Goal: Information Seeking & Learning: Learn about a topic

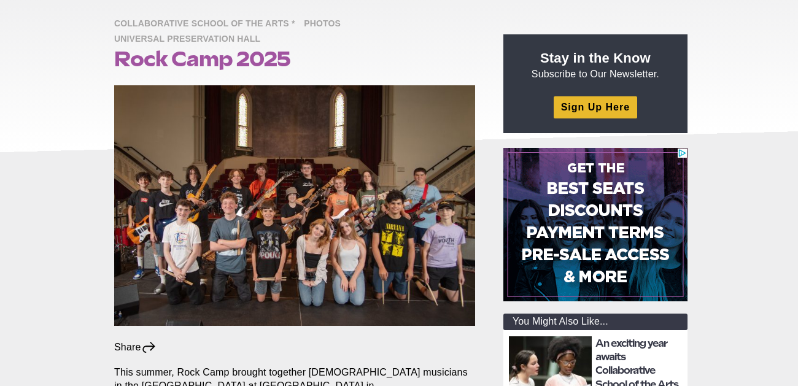
click at [326, 194] on img at bounding box center [294, 205] width 361 height 241
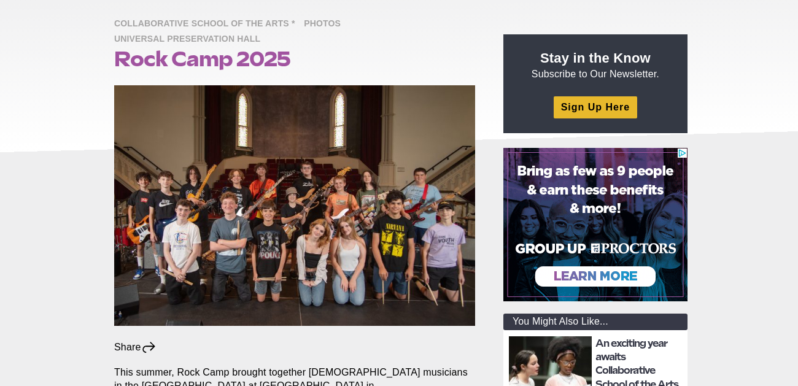
click at [326, 194] on img at bounding box center [294, 205] width 361 height 241
click at [300, 190] on img at bounding box center [294, 205] width 361 height 241
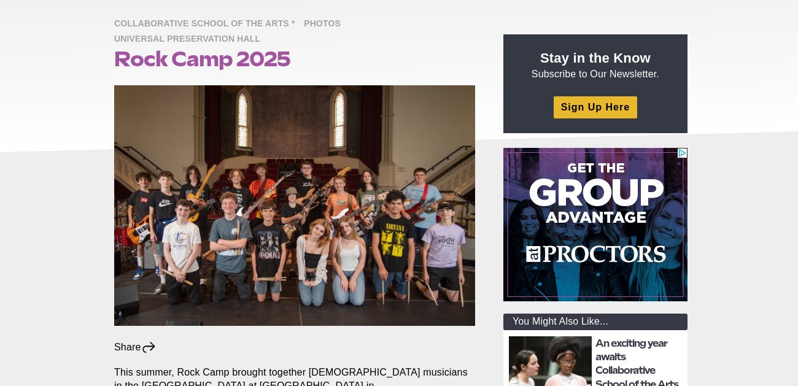
click at [300, 190] on img at bounding box center [294, 205] width 361 height 241
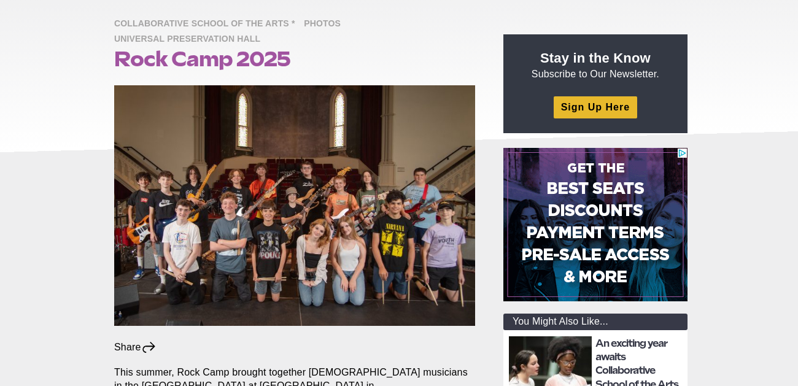
click at [384, 131] on img at bounding box center [294, 205] width 361 height 241
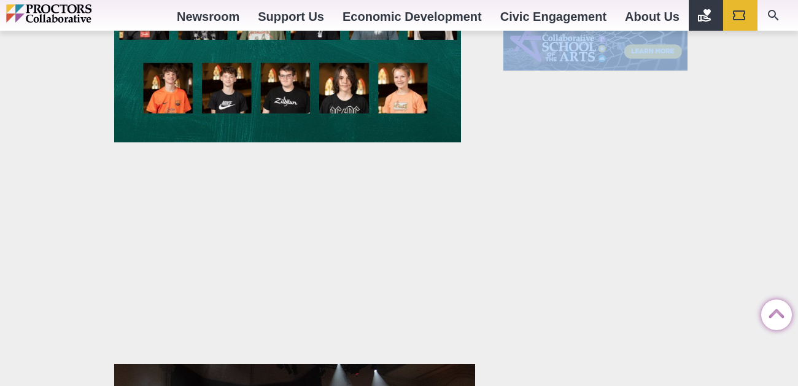
scroll to position [1609, 0]
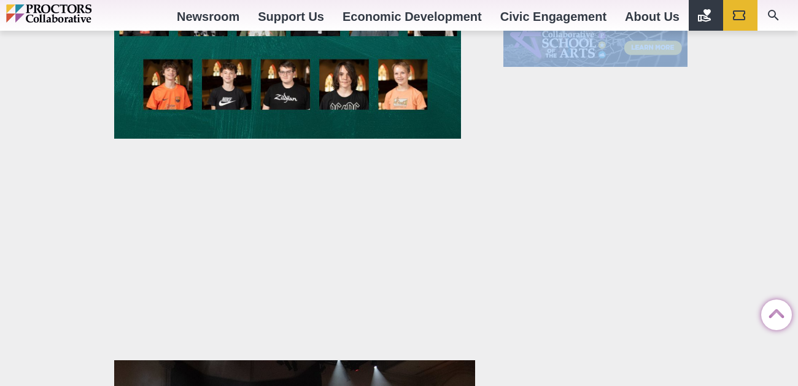
drag, startPoint x: 798, startPoint y: 125, endPoint x: 792, endPoint y: 233, distance: 108.8
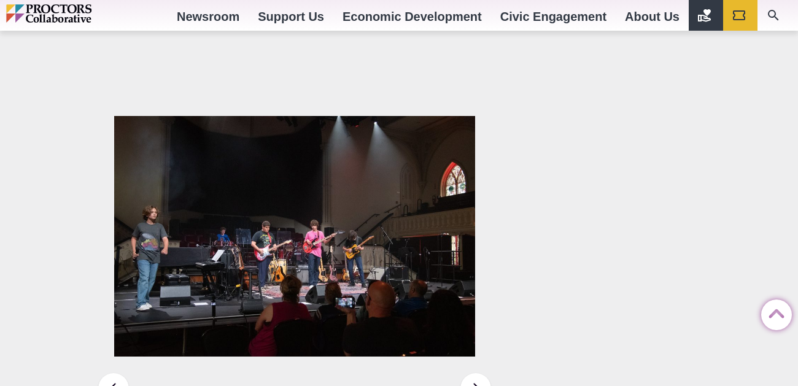
scroll to position [1827, 0]
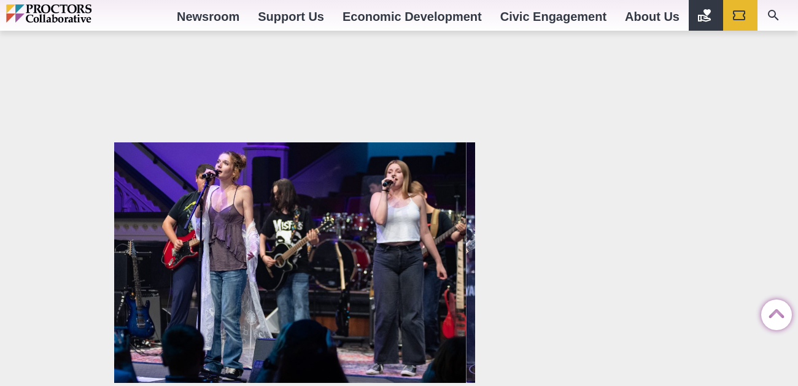
click at [263, 219] on img at bounding box center [285, 262] width 361 height 241
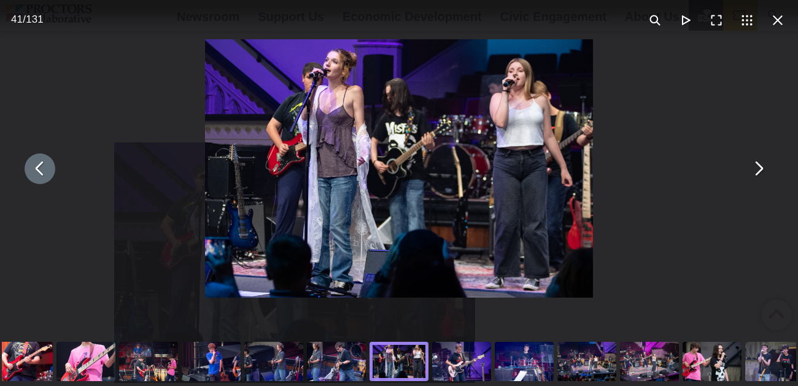
click at [764, 123] on div "You can close this modal content with the ESC key" at bounding box center [399, 168] width 798 height 337
click at [760, 167] on button "You can close this modal content with the ESC key" at bounding box center [758, 169] width 31 height 31
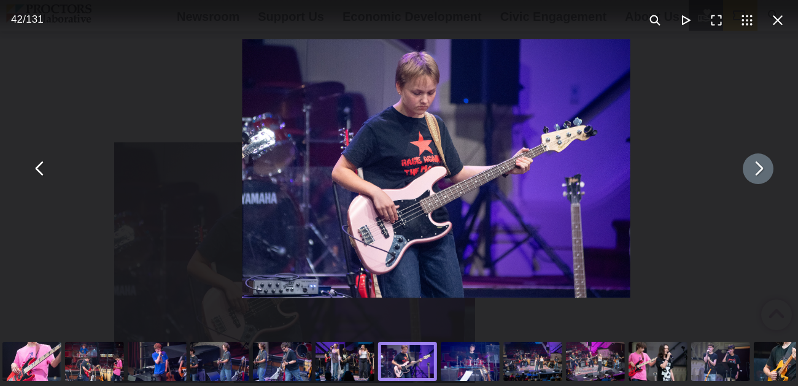
click at [760, 167] on button "You can close this modal content with the ESC key" at bounding box center [758, 169] width 31 height 31
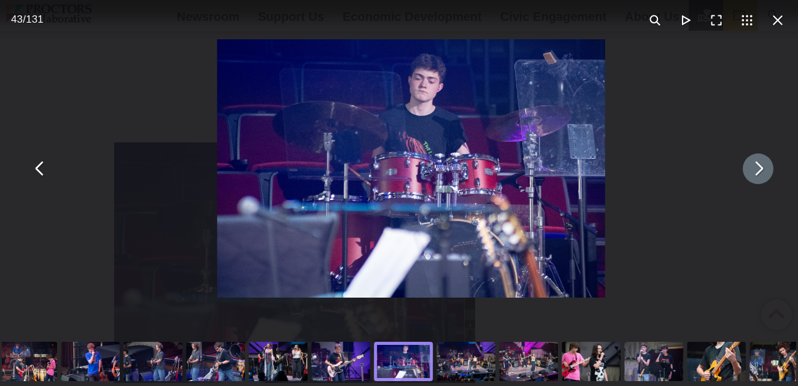
click at [760, 167] on button "You can close this modal content with the ESC key" at bounding box center [758, 169] width 31 height 31
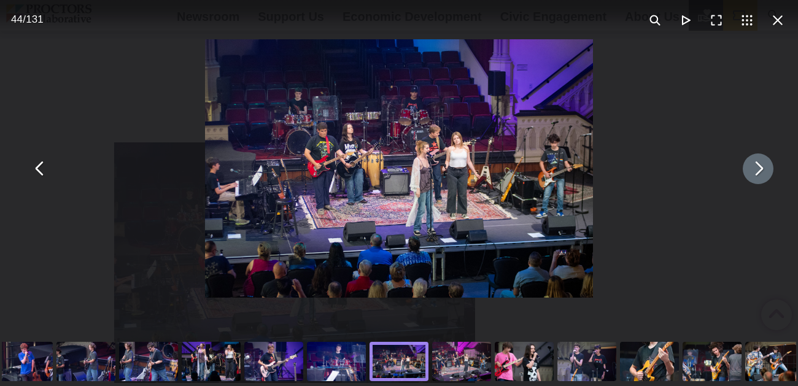
click at [760, 167] on button "You can close this modal content with the ESC key" at bounding box center [758, 169] width 31 height 31
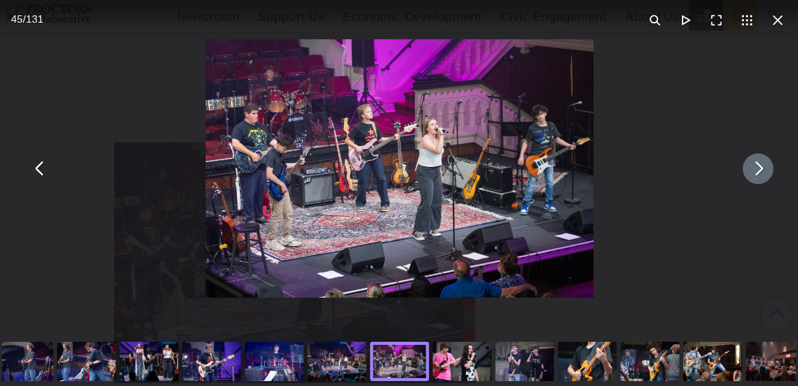
click at [760, 167] on button "You can close this modal content with the ESC key" at bounding box center [758, 169] width 31 height 31
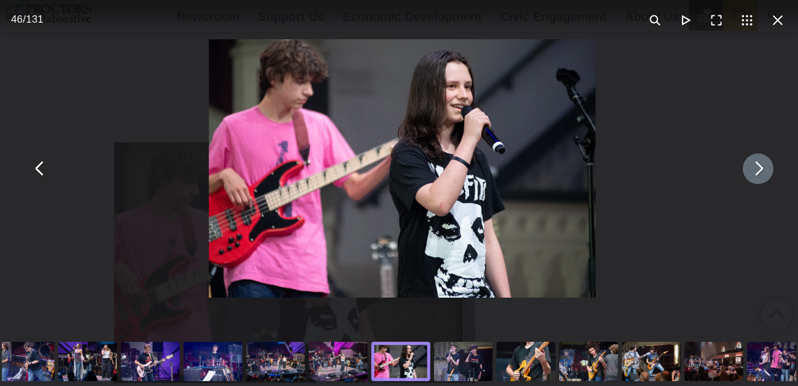
click at [760, 167] on button "You can close this modal content with the ESC key" at bounding box center [758, 169] width 31 height 31
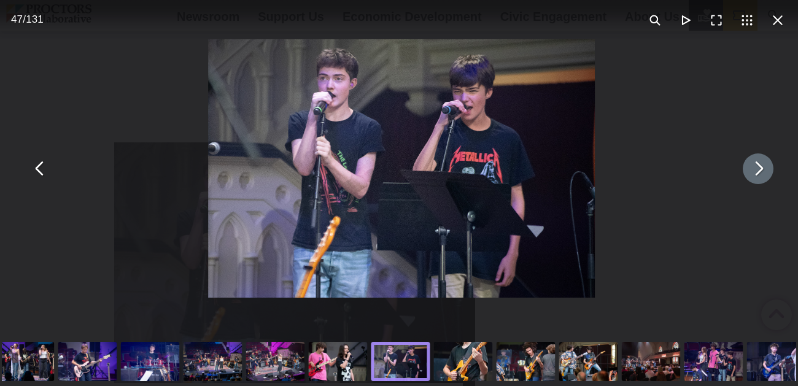
click at [760, 167] on button "You can close this modal content with the ESC key" at bounding box center [758, 169] width 31 height 31
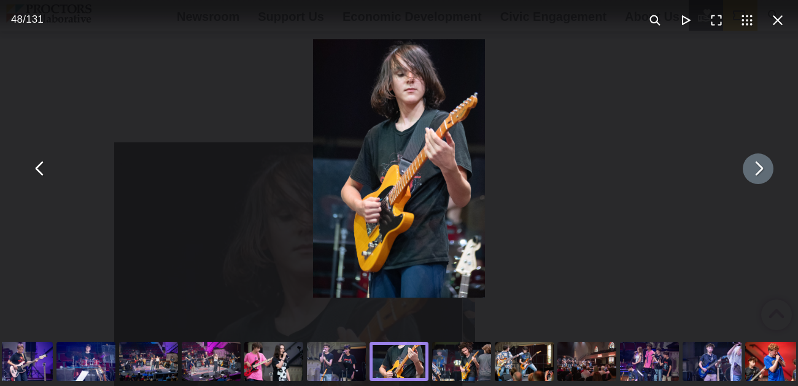
click at [760, 167] on button "You can close this modal content with the ESC key" at bounding box center [758, 169] width 31 height 31
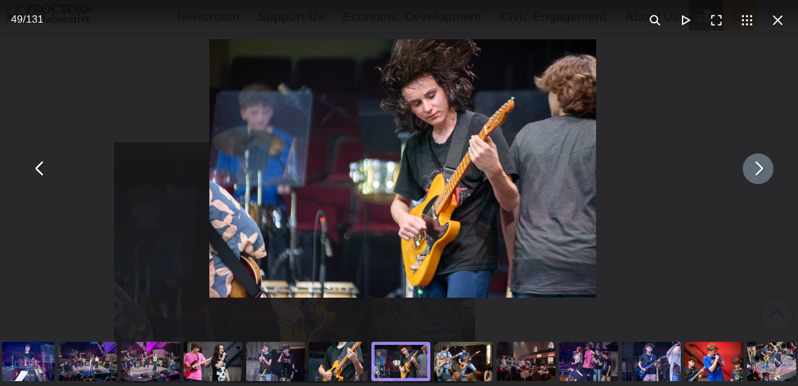
click at [760, 167] on button "You can close this modal content with the ESC key" at bounding box center [758, 169] width 31 height 31
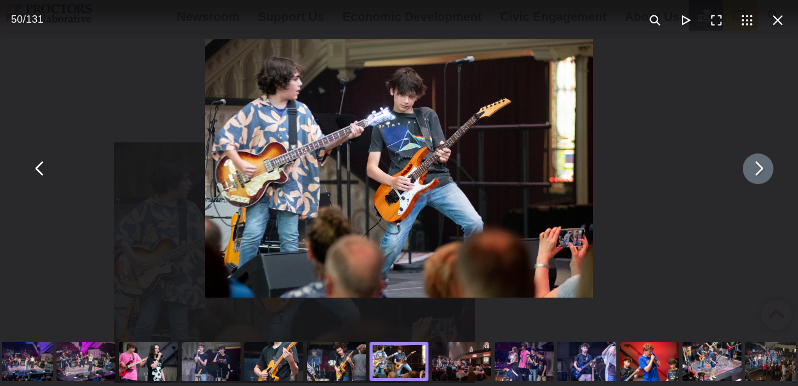
click at [760, 167] on button "You can close this modal content with the ESC key" at bounding box center [758, 169] width 31 height 31
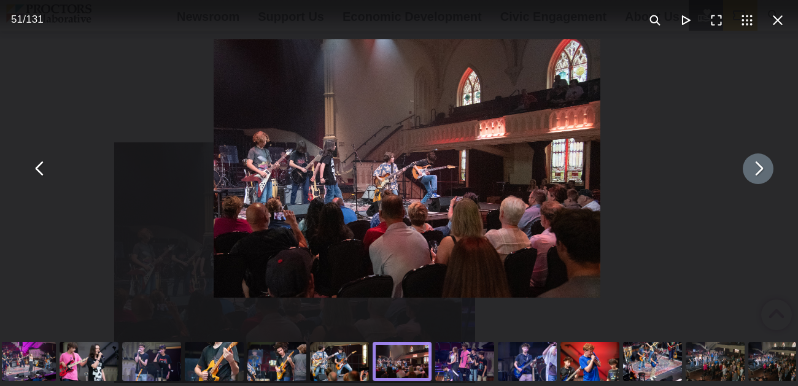
click at [760, 167] on button "You can close this modal content with the ESC key" at bounding box center [758, 169] width 31 height 31
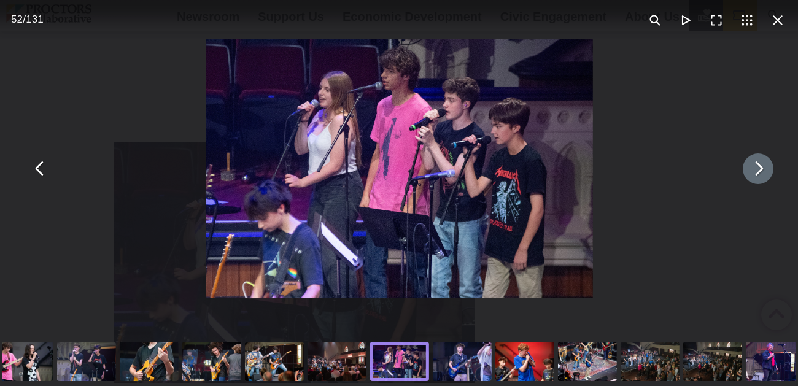
click at [760, 167] on button "You can close this modal content with the ESC key" at bounding box center [758, 169] width 31 height 31
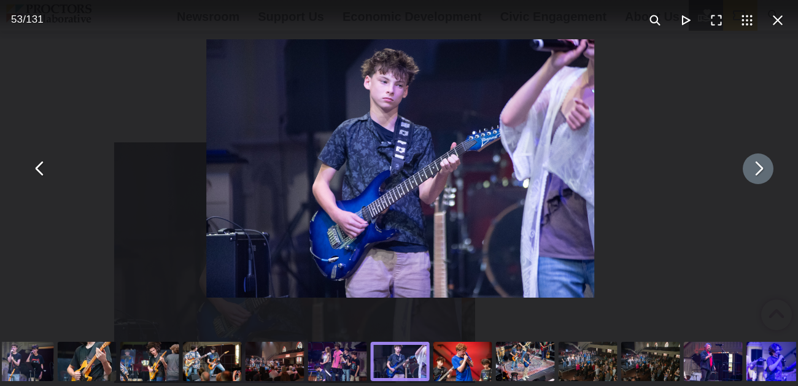
click at [760, 167] on button "You can close this modal content with the ESC key" at bounding box center [758, 169] width 31 height 31
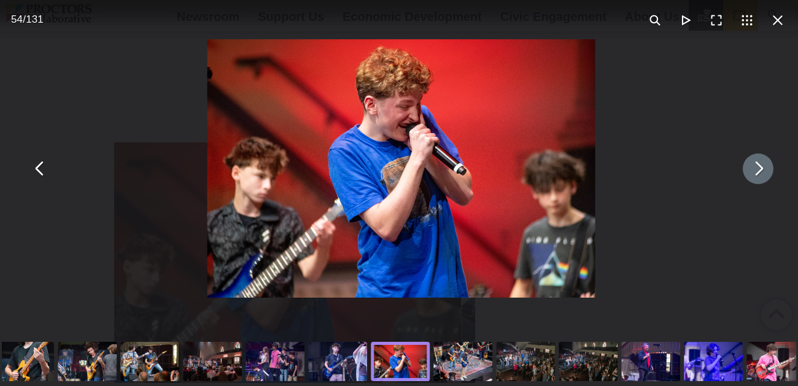
click at [760, 167] on button "You can close this modal content with the ESC key" at bounding box center [758, 169] width 31 height 31
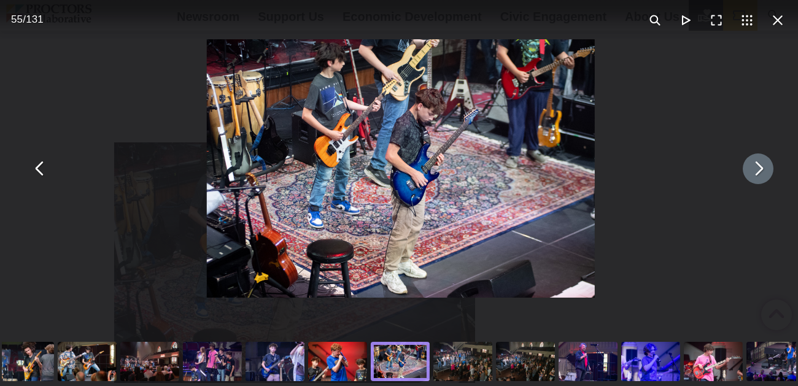
click at [760, 167] on button "You can close this modal content with the ESC key" at bounding box center [758, 169] width 31 height 31
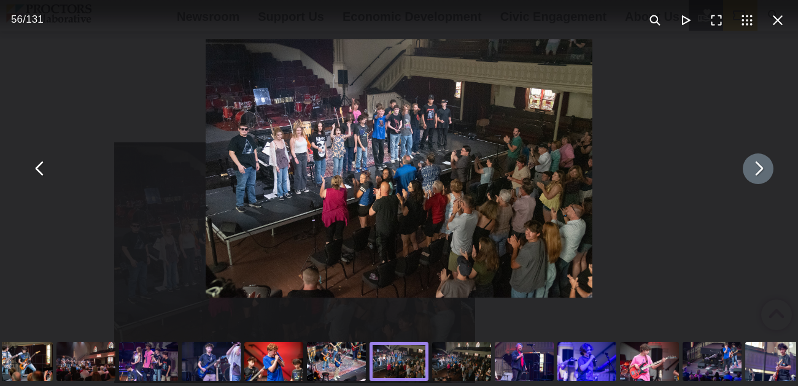
click at [760, 167] on button "You can close this modal content with the ESC key" at bounding box center [758, 169] width 31 height 31
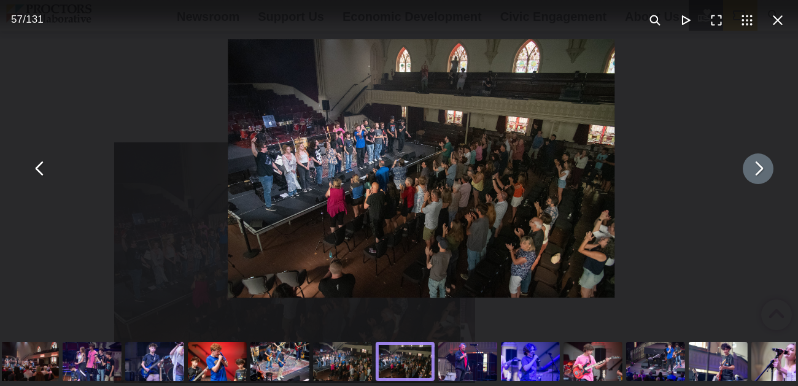
click at [760, 167] on button "You can close this modal content with the ESC key" at bounding box center [758, 169] width 31 height 31
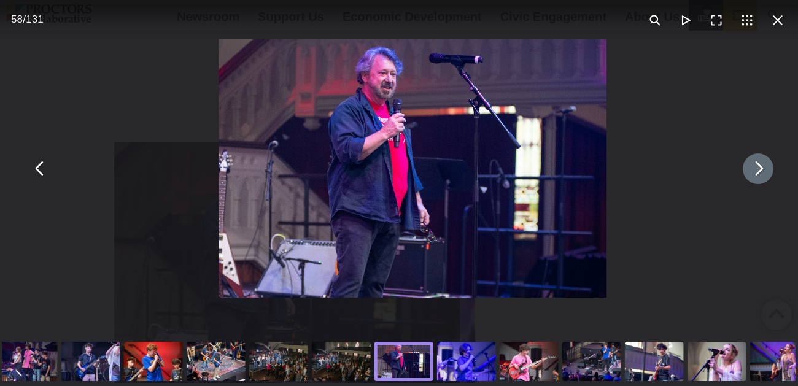
click at [760, 167] on button "You can close this modal content with the ESC key" at bounding box center [758, 169] width 31 height 31
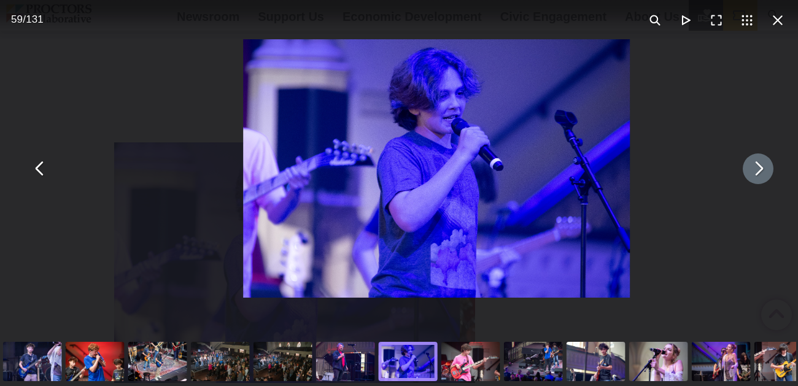
click at [760, 167] on button "You can close this modal content with the ESC key" at bounding box center [758, 169] width 31 height 31
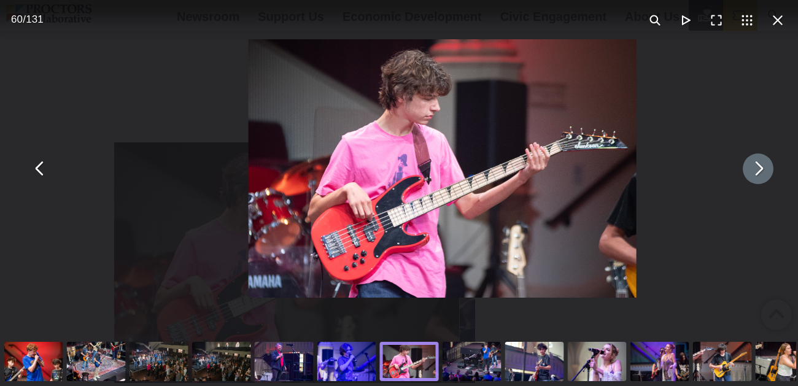
click at [760, 167] on button "You can close this modal content with the ESC key" at bounding box center [758, 169] width 31 height 31
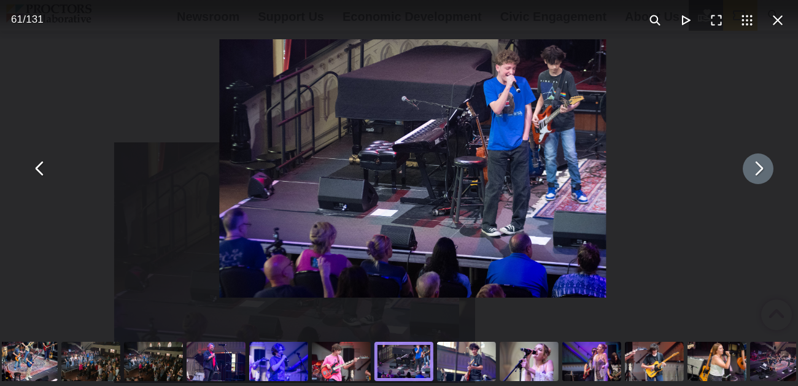
click at [760, 167] on button "You can close this modal content with the ESC key" at bounding box center [758, 169] width 31 height 31
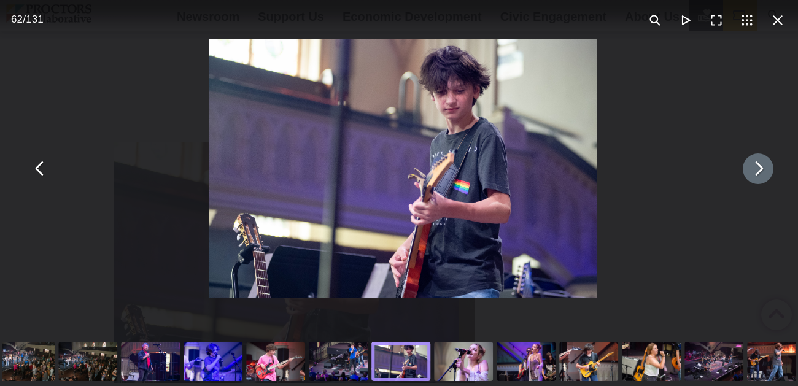
click at [760, 167] on button "You can close this modal content with the ESC key" at bounding box center [758, 169] width 31 height 31
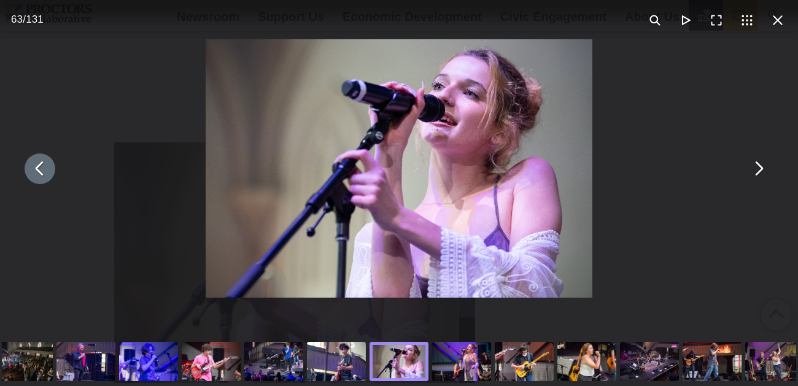
click at [739, 99] on div "You can close this modal content with the ESC key" at bounding box center [399, 168] width 798 height 337
click at [760, 166] on button "You can close this modal content with the ESC key" at bounding box center [758, 169] width 31 height 31
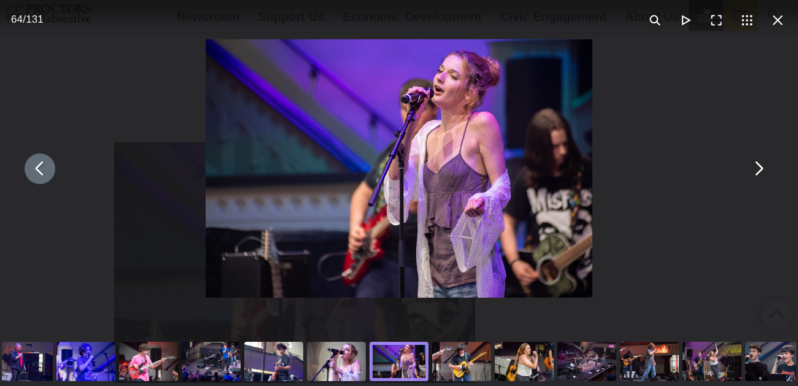
click at [788, 115] on div "You can close this modal content with the ESC key" at bounding box center [399, 168] width 798 height 337
click at [761, 168] on button "You can close this modal content with the ESC key" at bounding box center [758, 169] width 31 height 31
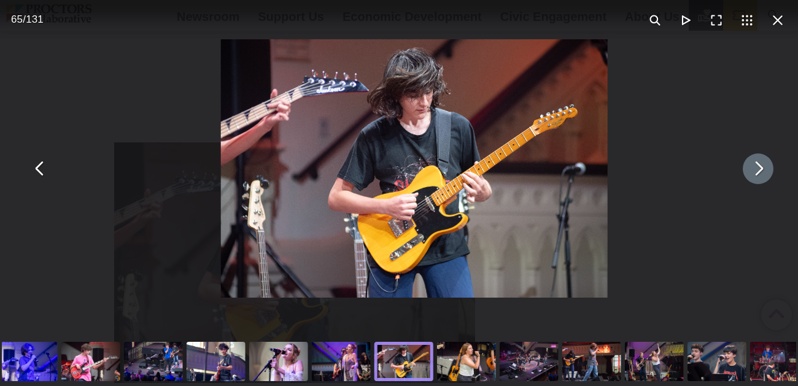
click at [761, 168] on button "You can close this modal content with the ESC key" at bounding box center [758, 169] width 31 height 31
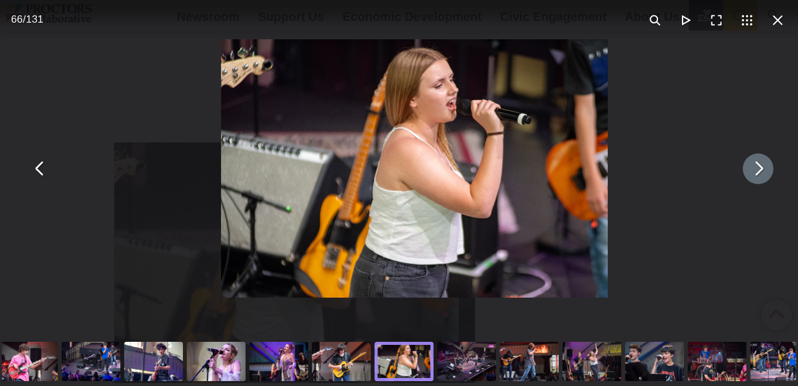
click at [761, 168] on button "You can close this modal content with the ESC key" at bounding box center [758, 169] width 31 height 31
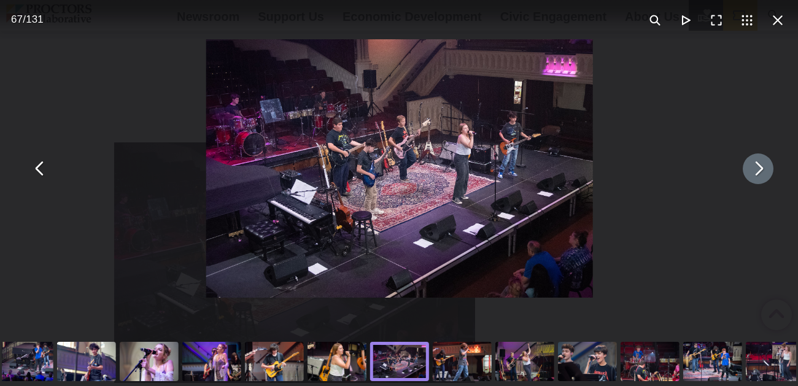
click at [761, 168] on button "You can close this modal content with the ESC key" at bounding box center [758, 169] width 31 height 31
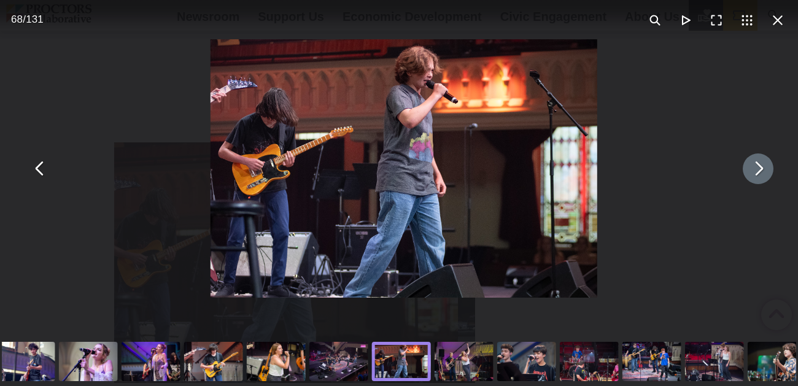
click at [761, 168] on button "You can close this modal content with the ESC key" at bounding box center [758, 169] width 31 height 31
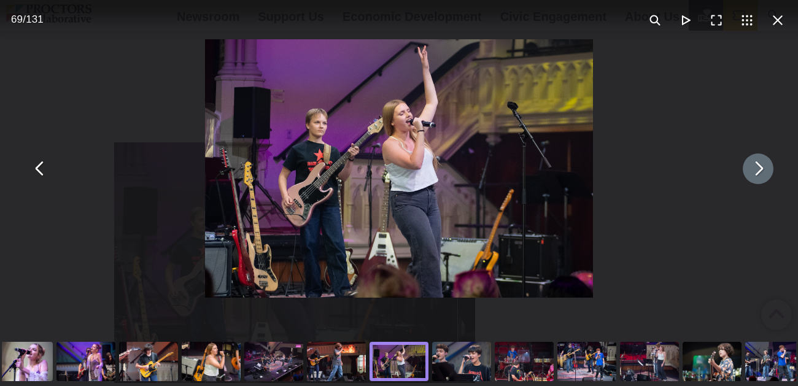
click at [761, 168] on button "You can close this modal content with the ESC key" at bounding box center [758, 169] width 31 height 31
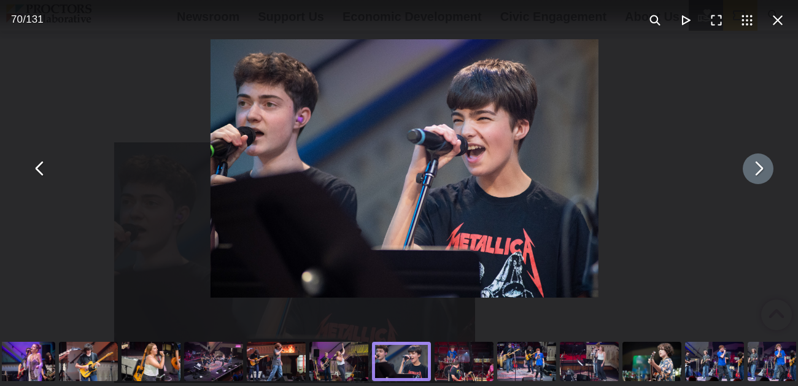
click at [761, 168] on button "You can close this modal content with the ESC key" at bounding box center [758, 169] width 31 height 31
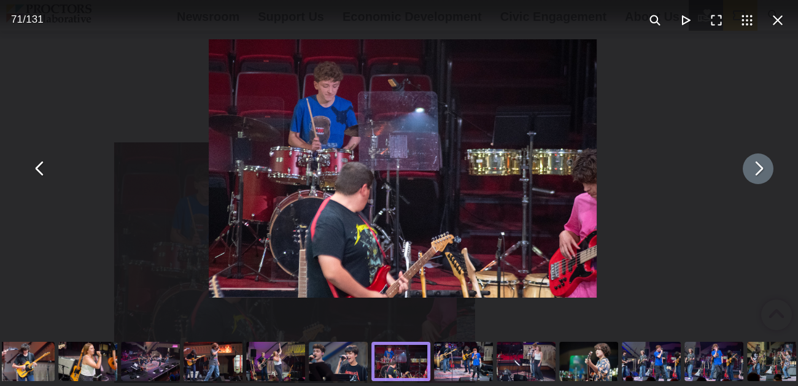
click at [761, 168] on button "You can close this modal content with the ESC key" at bounding box center [758, 169] width 31 height 31
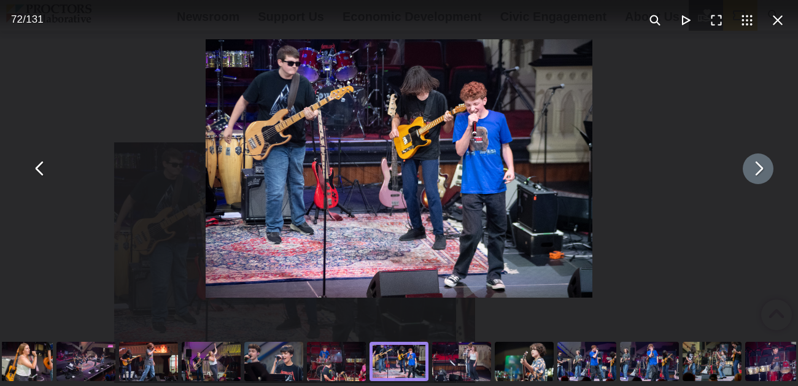
click at [761, 168] on button "You can close this modal content with the ESC key" at bounding box center [758, 169] width 31 height 31
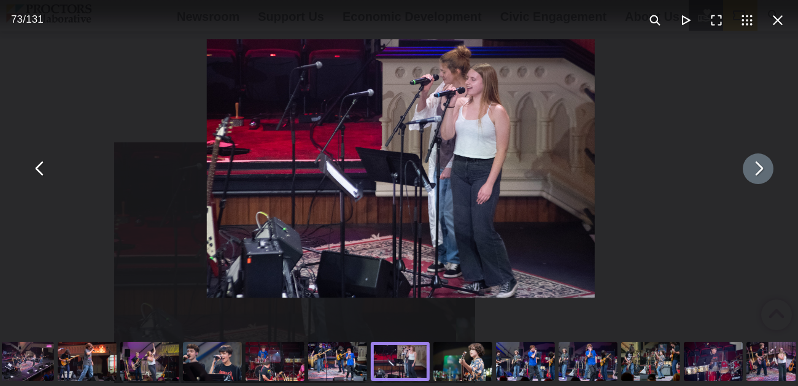
click at [761, 168] on button "You can close this modal content with the ESC key" at bounding box center [758, 169] width 31 height 31
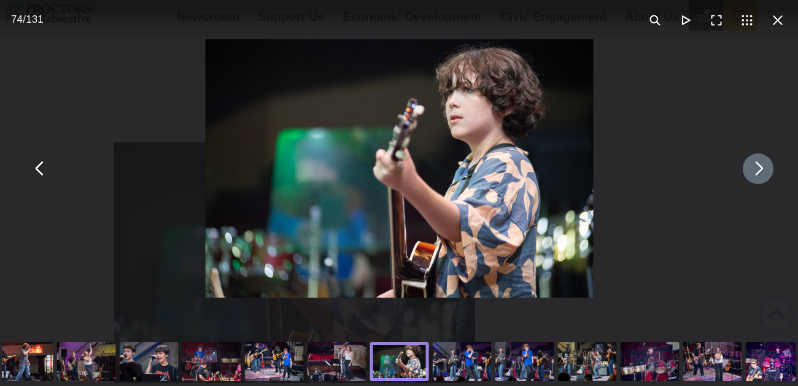
click at [761, 166] on button "You can close this modal content with the ESC key" at bounding box center [758, 169] width 31 height 31
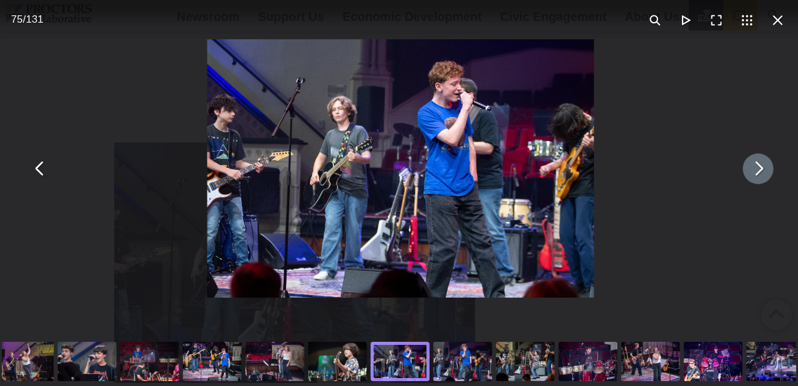
click at [761, 166] on button "You can close this modal content with the ESC key" at bounding box center [758, 169] width 31 height 31
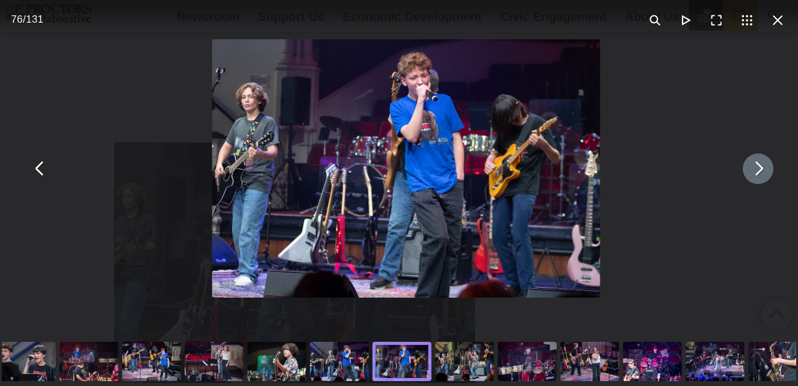
click at [761, 166] on button "You can close this modal content with the ESC key" at bounding box center [758, 169] width 31 height 31
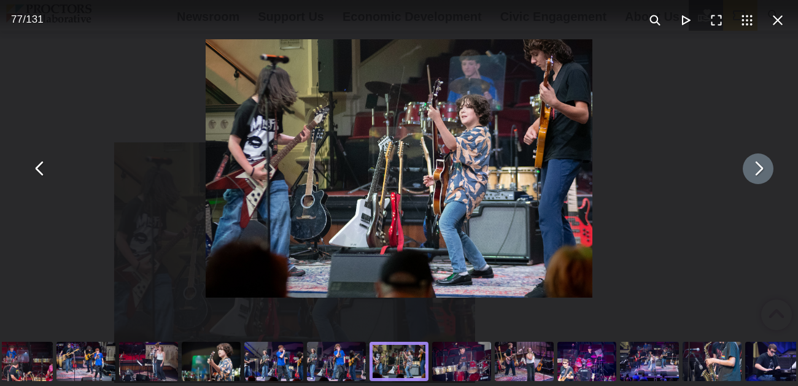
click at [761, 166] on button "You can close this modal content with the ESC key" at bounding box center [758, 169] width 31 height 31
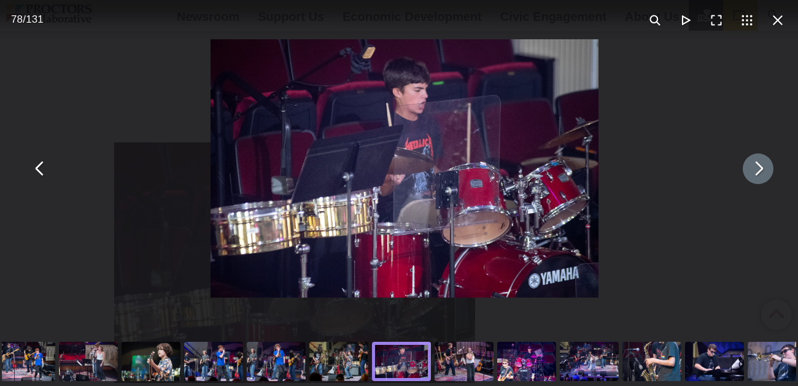
click at [761, 166] on button "You can close this modal content with the ESC key" at bounding box center [758, 169] width 31 height 31
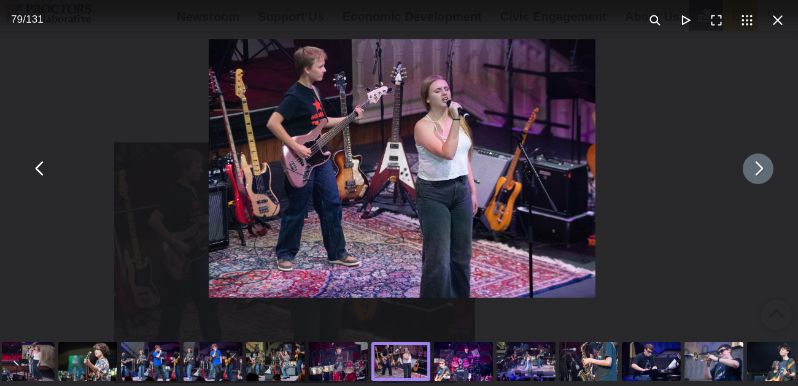
click at [761, 166] on button "You can close this modal content with the ESC key" at bounding box center [758, 169] width 31 height 31
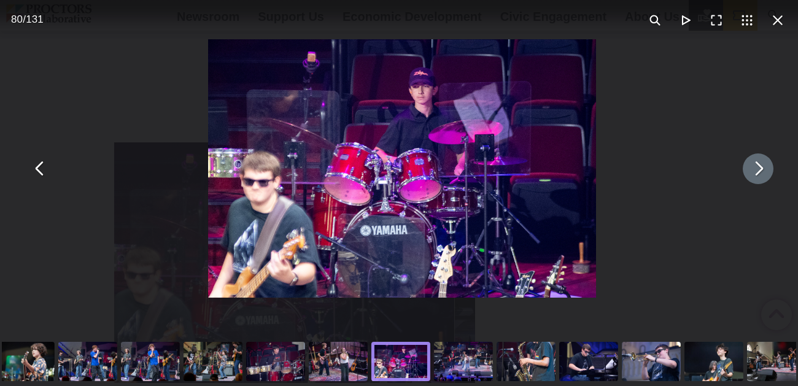
click at [761, 166] on button "You can close this modal content with the ESC key" at bounding box center [758, 169] width 31 height 31
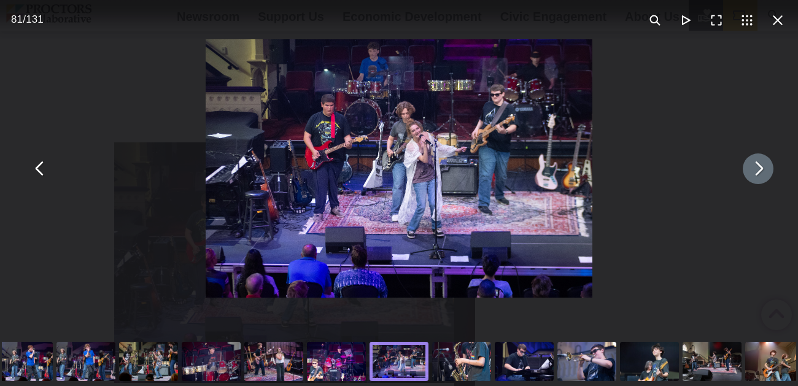
click at [761, 166] on button "You can close this modal content with the ESC key" at bounding box center [758, 169] width 31 height 31
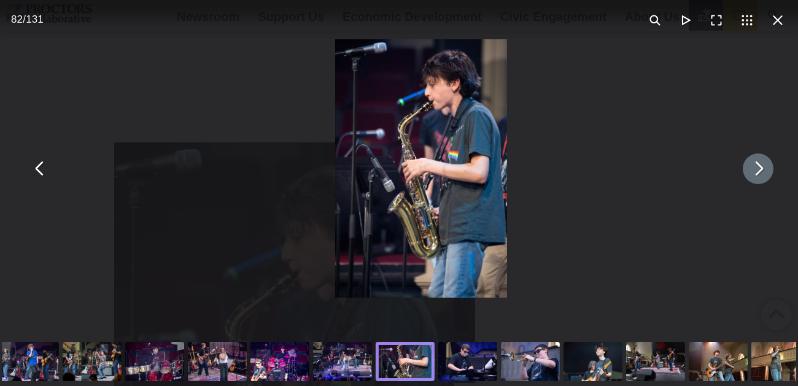
click at [761, 166] on button "You can close this modal content with the ESC key" at bounding box center [758, 169] width 31 height 31
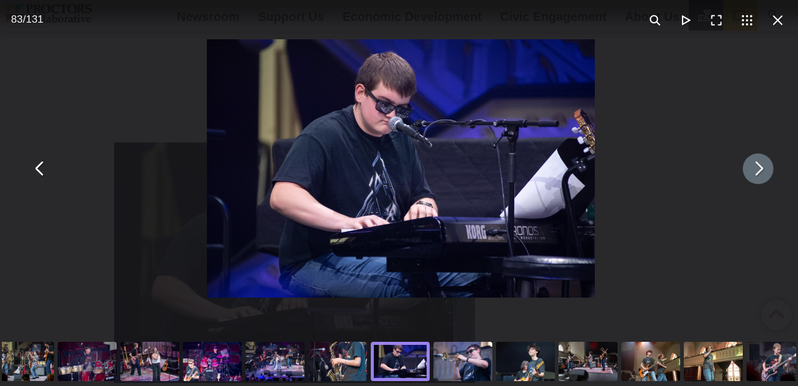
click at [761, 166] on button "You can close this modal content with the ESC key" at bounding box center [758, 169] width 31 height 31
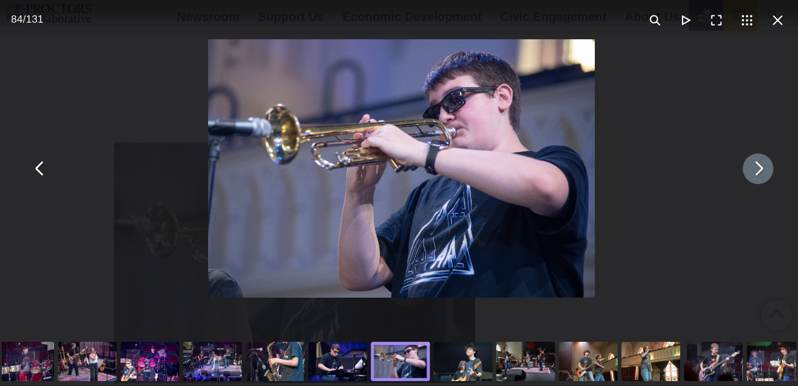
click at [761, 166] on button "You can close this modal content with the ESC key" at bounding box center [758, 169] width 31 height 31
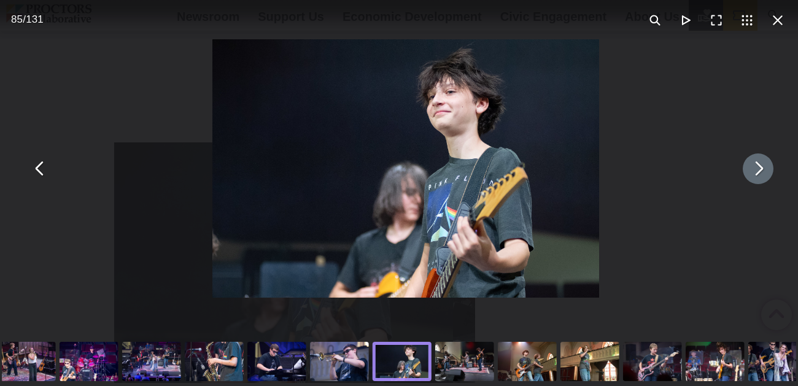
click at [761, 166] on button "You can close this modal content with the ESC key" at bounding box center [758, 169] width 31 height 31
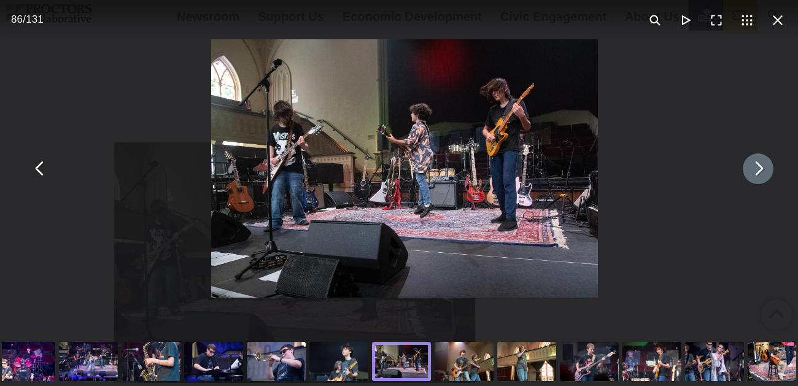
click at [761, 166] on button "You can close this modal content with the ESC key" at bounding box center [758, 169] width 31 height 31
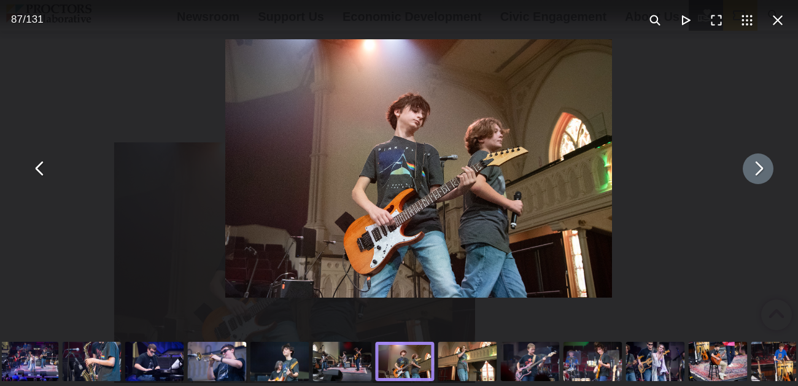
click at [761, 166] on button "You can close this modal content with the ESC key" at bounding box center [758, 169] width 31 height 31
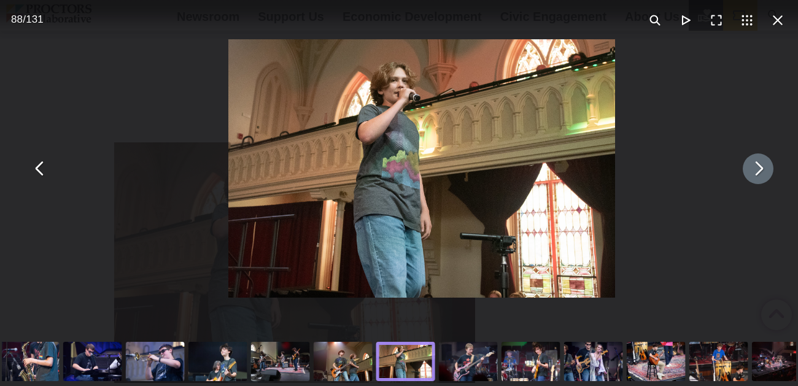
click at [761, 166] on button "You can close this modal content with the ESC key" at bounding box center [758, 169] width 31 height 31
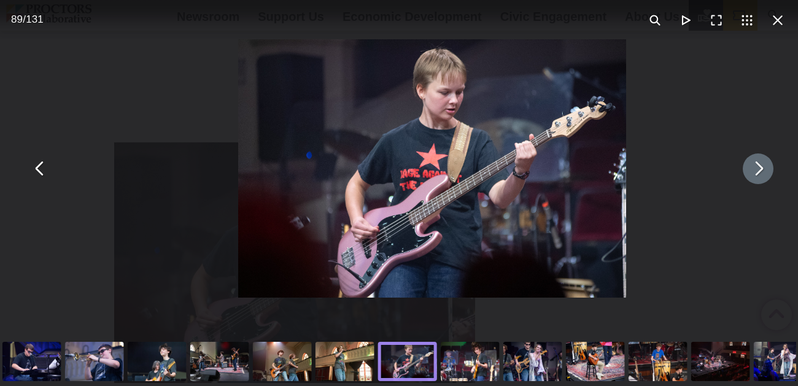
click at [761, 166] on button "You can close this modal content with the ESC key" at bounding box center [758, 169] width 31 height 31
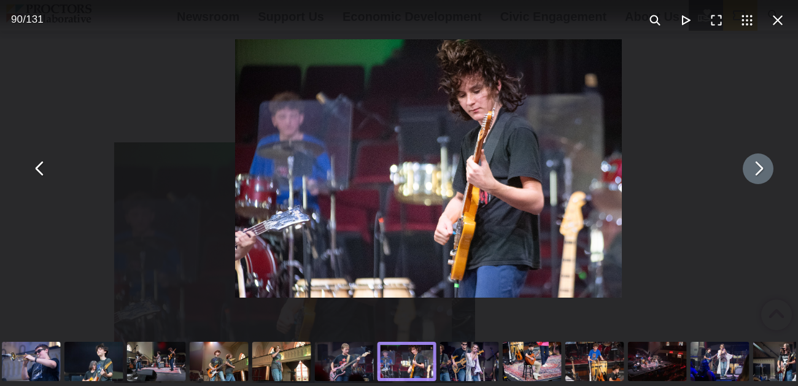
click at [761, 166] on button "You can close this modal content with the ESC key" at bounding box center [758, 169] width 31 height 31
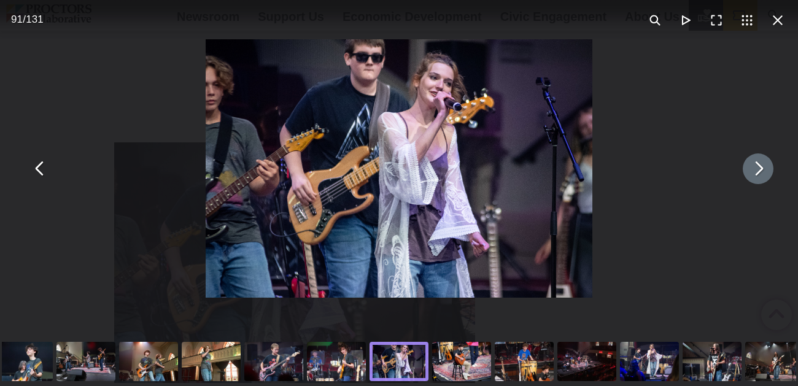
click at [760, 168] on button "You can close this modal content with the ESC key" at bounding box center [758, 169] width 31 height 31
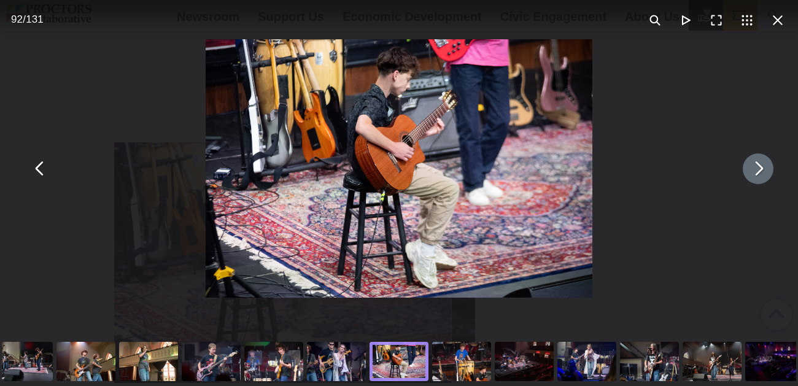
click at [756, 169] on button "You can close this modal content with the ESC key" at bounding box center [758, 169] width 31 height 31
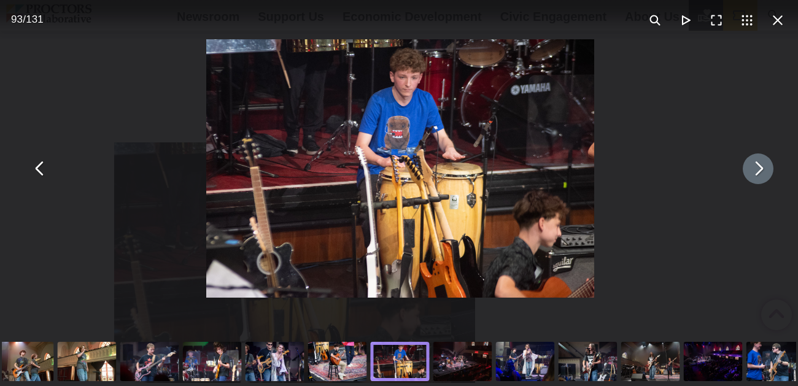
click at [756, 169] on button "You can close this modal content with the ESC key" at bounding box center [758, 169] width 31 height 31
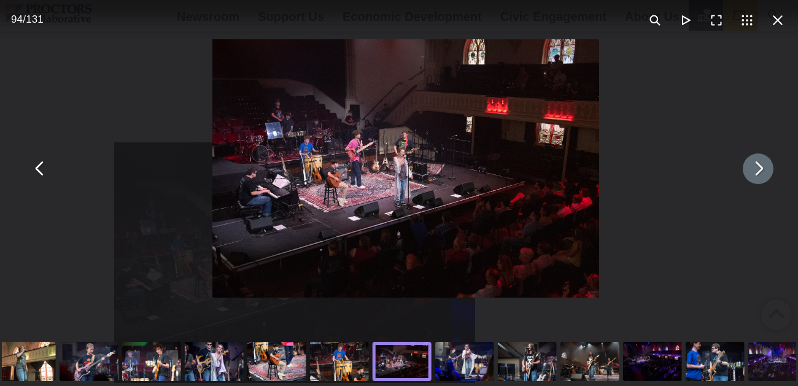
click at [756, 169] on button "You can close this modal content with the ESC key" at bounding box center [758, 169] width 31 height 31
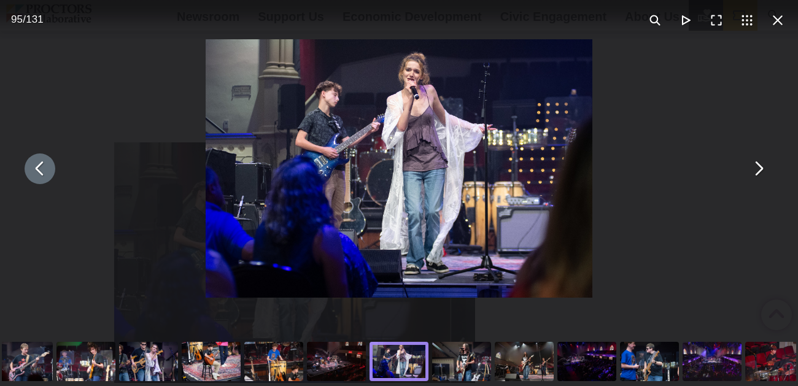
click at [713, 111] on div "You can close this modal content with the ESC key" at bounding box center [399, 168] width 798 height 337
click at [757, 163] on button "You can close this modal content with the ESC key" at bounding box center [758, 169] width 31 height 31
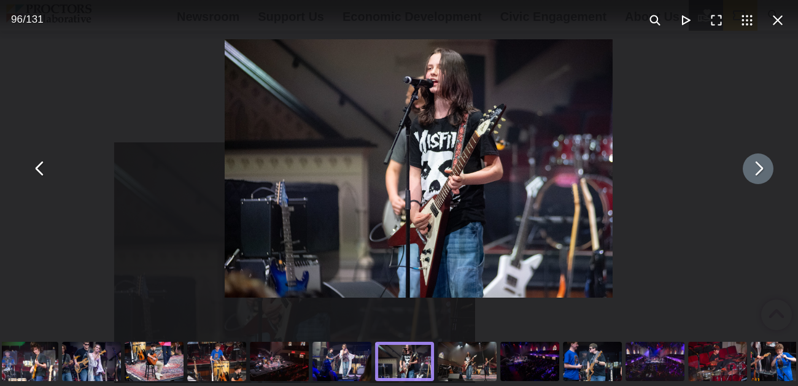
click at [757, 163] on button "You can close this modal content with the ESC key" at bounding box center [758, 169] width 31 height 31
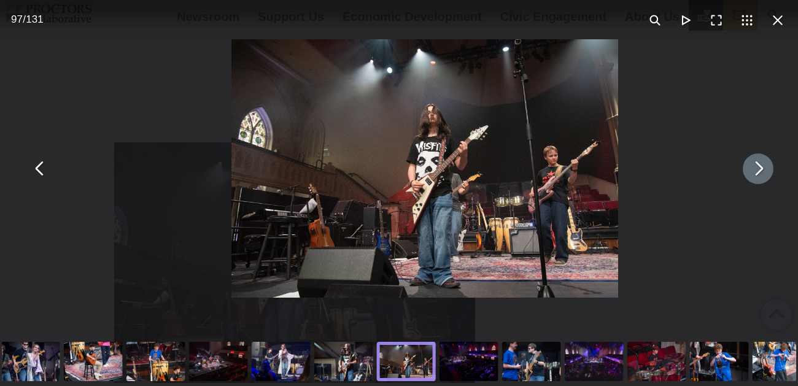
click at [757, 163] on button "You can close this modal content with the ESC key" at bounding box center [758, 169] width 31 height 31
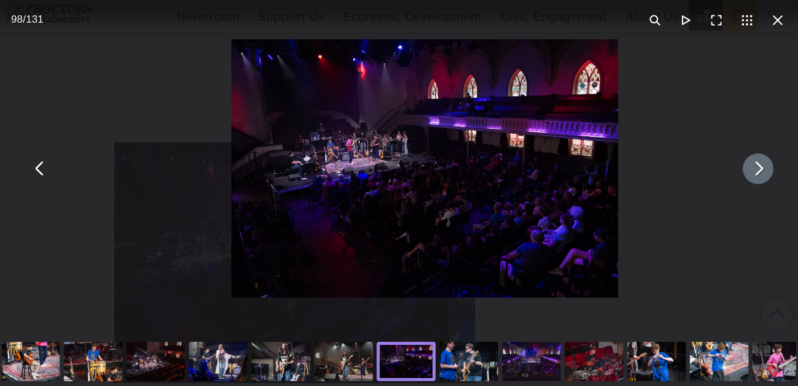
click at [757, 163] on button "You can close this modal content with the ESC key" at bounding box center [758, 169] width 31 height 31
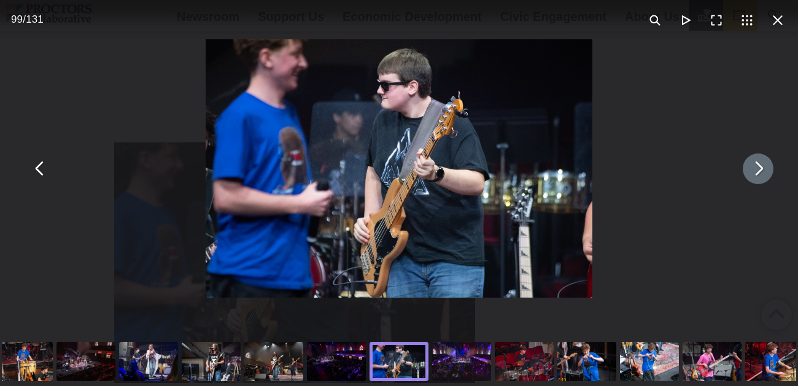
click at [757, 163] on button "You can close this modal content with the ESC key" at bounding box center [758, 169] width 31 height 31
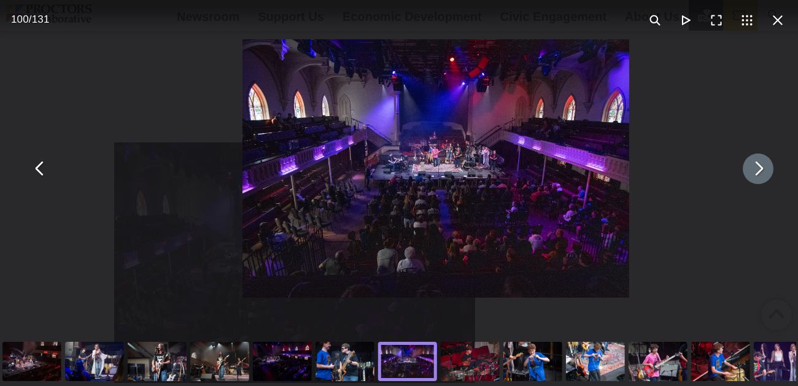
click at [757, 163] on button "You can close this modal content with the ESC key" at bounding box center [758, 169] width 31 height 31
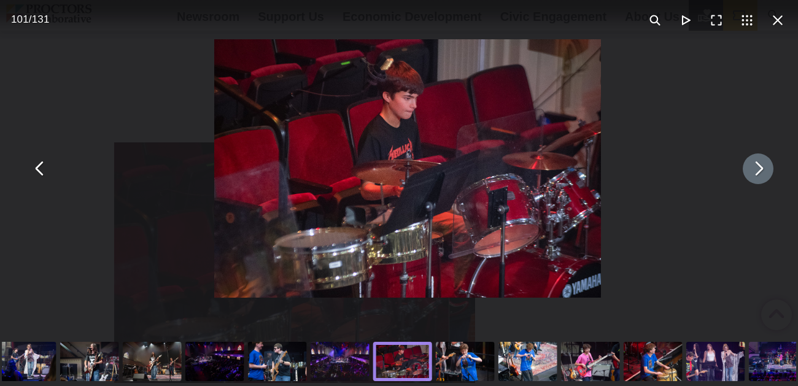
click at [757, 163] on button "You can close this modal content with the ESC key" at bounding box center [758, 169] width 31 height 31
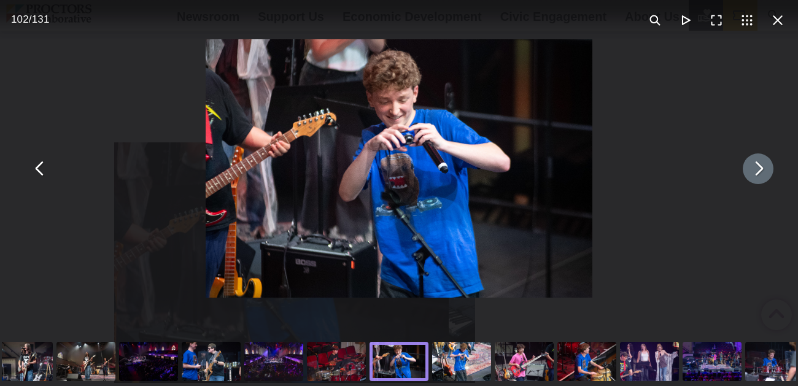
click at [757, 163] on button "You can close this modal content with the ESC key" at bounding box center [758, 169] width 31 height 31
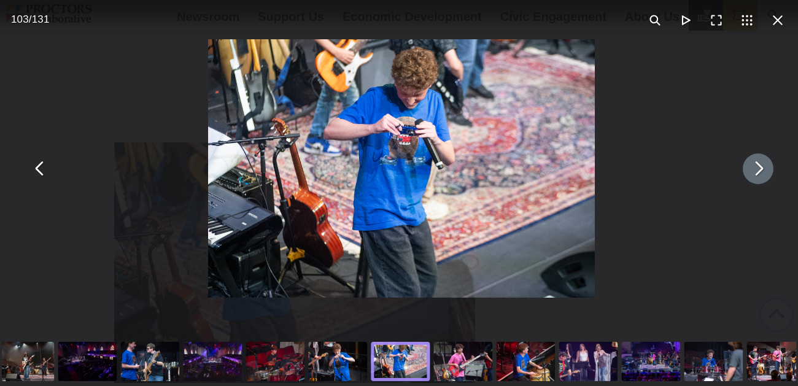
click at [757, 163] on button "You can close this modal content with the ESC key" at bounding box center [758, 169] width 31 height 31
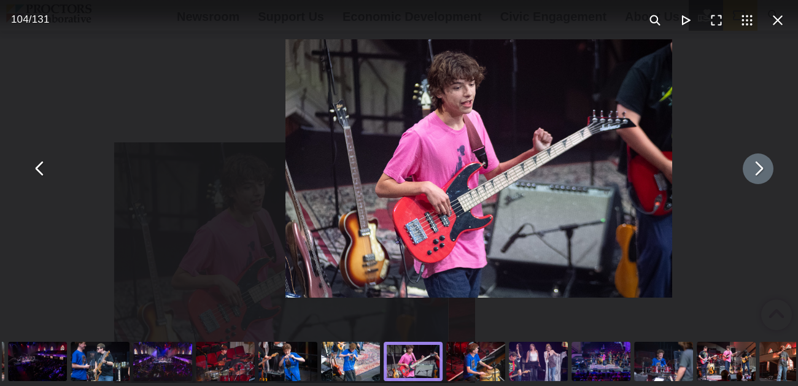
click at [757, 163] on button "You can close this modal content with the ESC key" at bounding box center [758, 169] width 31 height 31
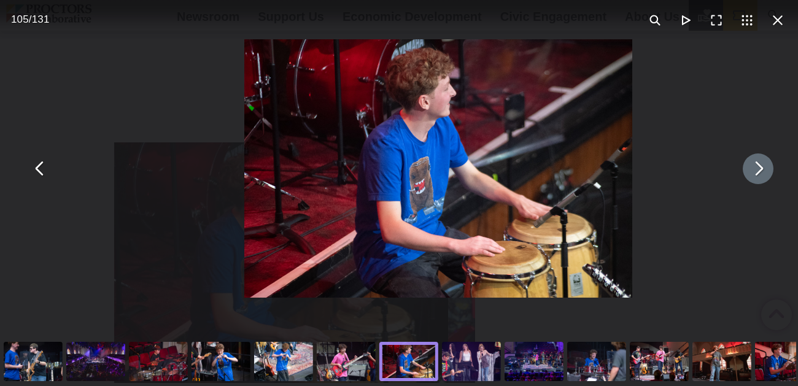
click at [757, 163] on button "You can close this modal content with the ESC key" at bounding box center [758, 169] width 31 height 31
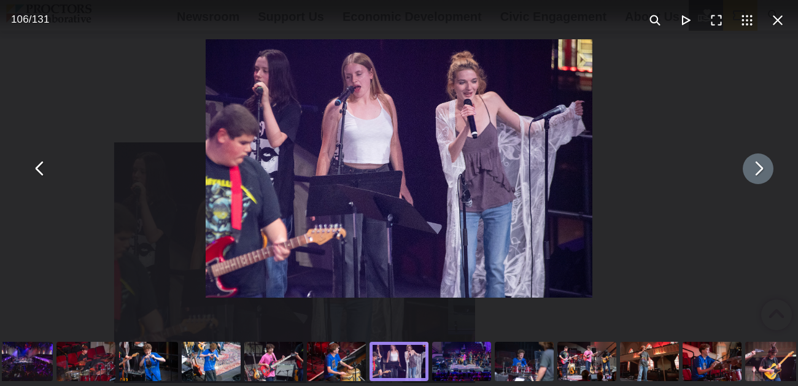
click at [757, 165] on button "You can close this modal content with the ESC key" at bounding box center [758, 169] width 31 height 31
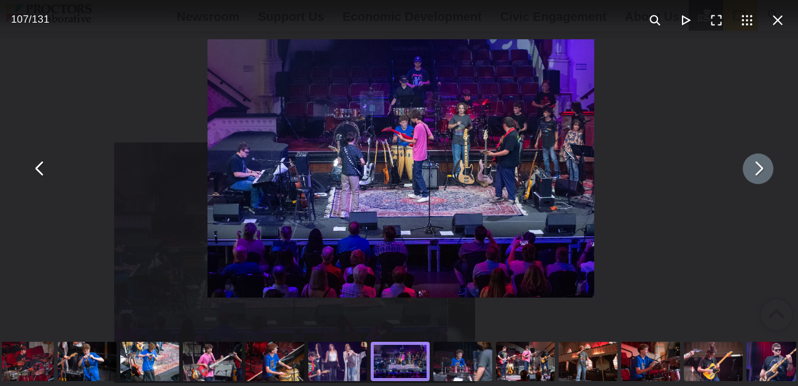
click at [757, 165] on button "You can close this modal content with the ESC key" at bounding box center [758, 169] width 31 height 31
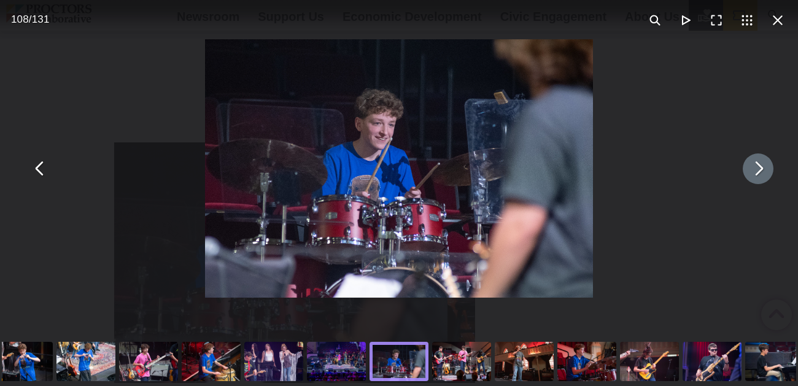
click at [757, 165] on button "You can close this modal content with the ESC key" at bounding box center [758, 169] width 31 height 31
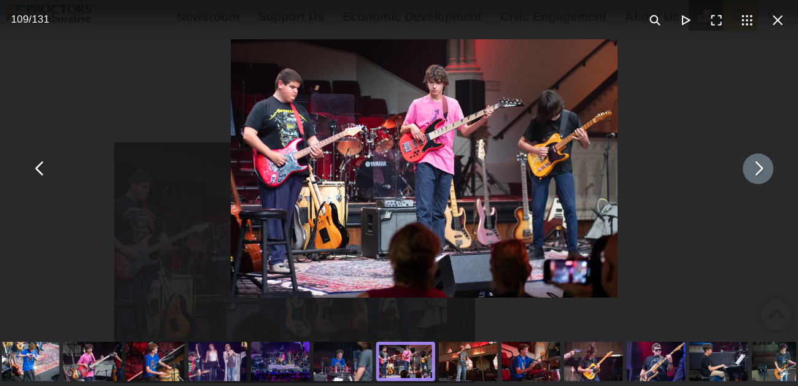
click at [757, 165] on button "You can close this modal content with the ESC key" at bounding box center [758, 169] width 31 height 31
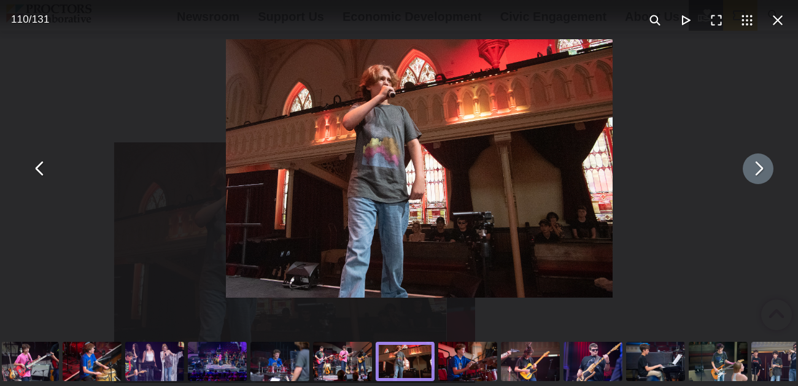
click at [757, 165] on button "You can close this modal content with the ESC key" at bounding box center [758, 169] width 31 height 31
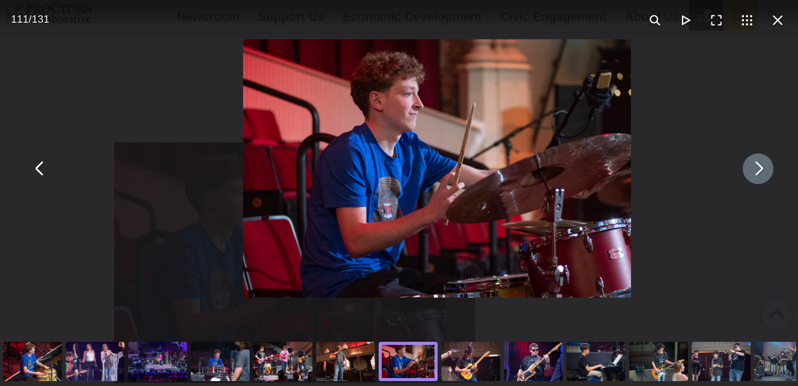
click at [757, 165] on button "You can close this modal content with the ESC key" at bounding box center [758, 169] width 31 height 31
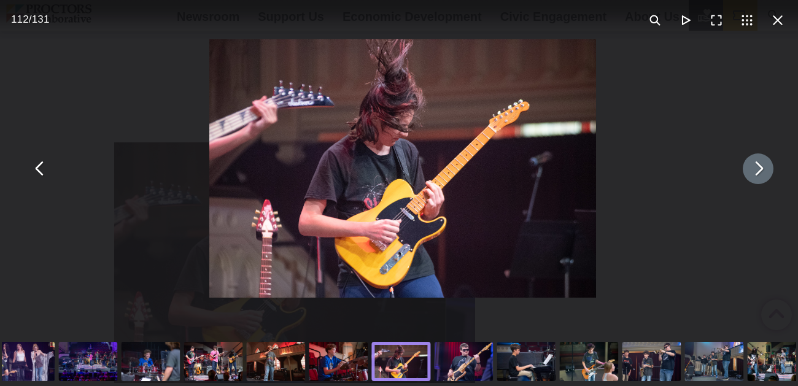
click at [757, 165] on button "You can close this modal content with the ESC key" at bounding box center [758, 169] width 31 height 31
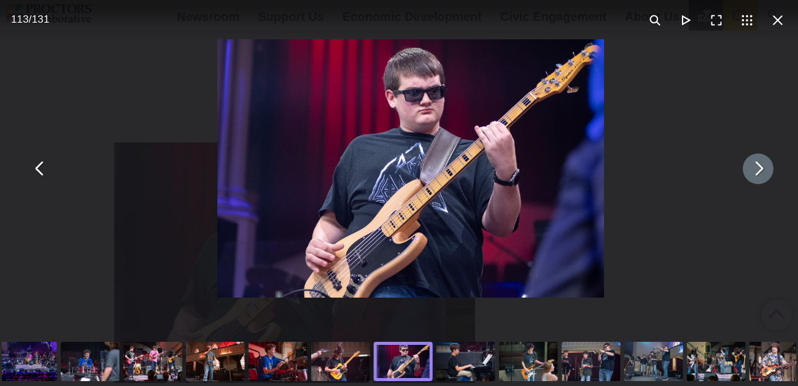
click at [757, 165] on button "You can close this modal content with the ESC key" at bounding box center [758, 169] width 31 height 31
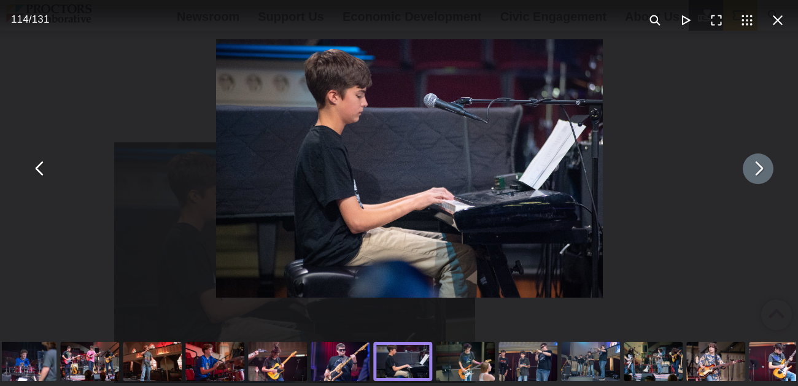
click at [757, 165] on button "You can close this modal content with the ESC key" at bounding box center [758, 169] width 31 height 31
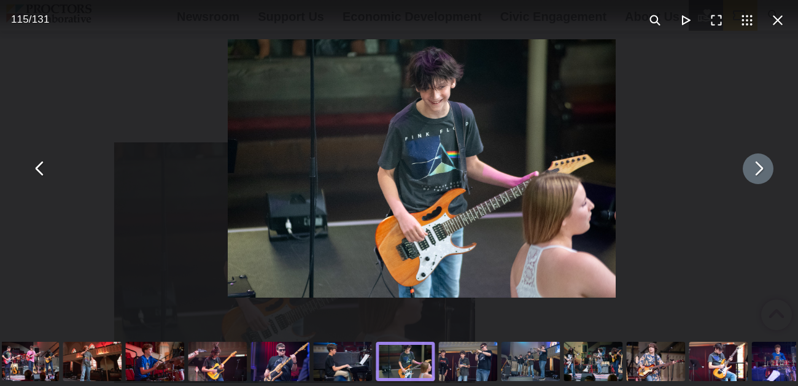
click at [757, 165] on button "You can close this modal content with the ESC key" at bounding box center [758, 169] width 31 height 31
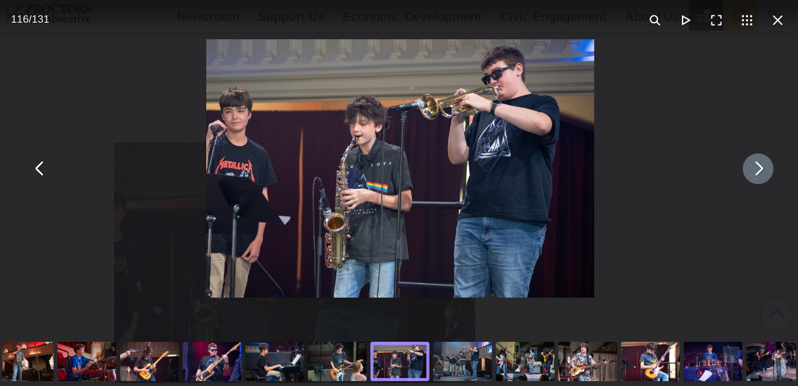
click at [757, 165] on button "You can close this modal content with the ESC key" at bounding box center [758, 169] width 31 height 31
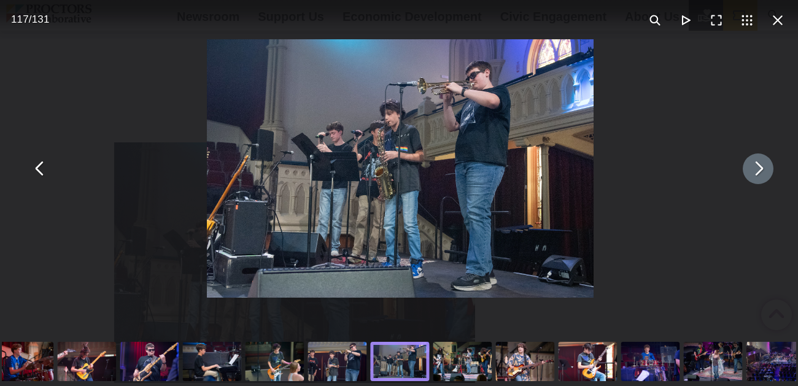
click at [757, 165] on button "You can close this modal content with the ESC key" at bounding box center [758, 169] width 31 height 31
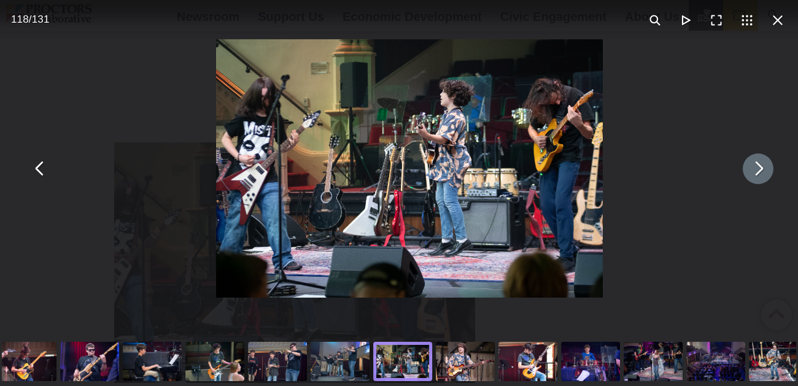
click at [757, 165] on button "You can close this modal content with the ESC key" at bounding box center [758, 169] width 31 height 31
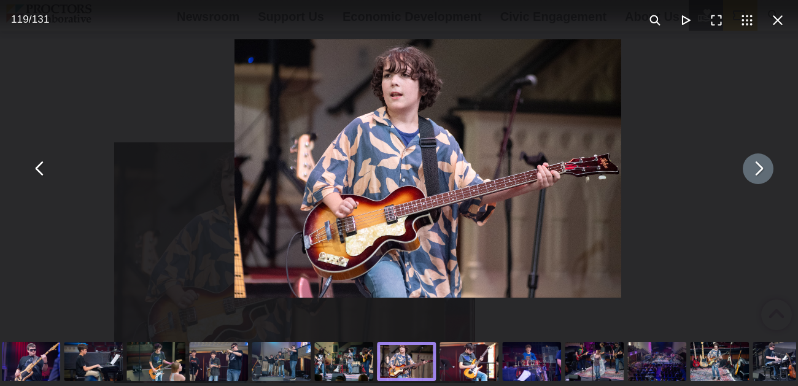
click at [757, 165] on button "You can close this modal content with the ESC key" at bounding box center [758, 169] width 31 height 31
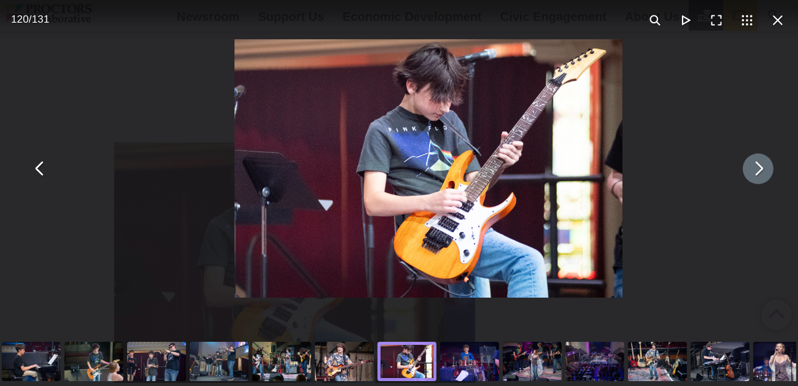
click at [757, 165] on button "You can close this modal content with the ESC key" at bounding box center [758, 169] width 31 height 31
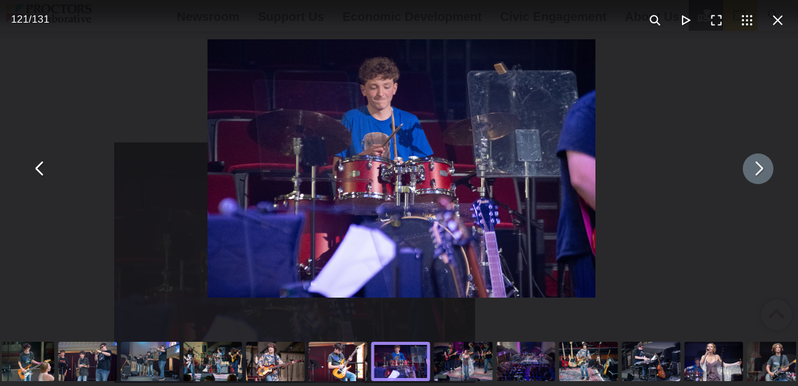
click at [757, 165] on button "You can close this modal content with the ESC key" at bounding box center [758, 169] width 31 height 31
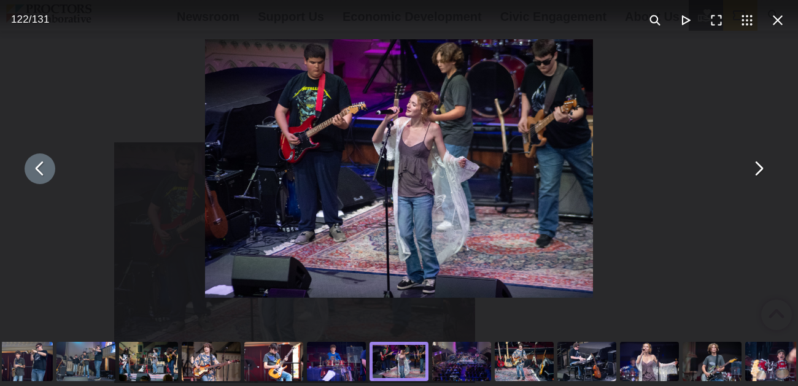
click at [685, 132] on div "You can close this modal content with the ESC key" at bounding box center [399, 168] width 798 height 337
click at [640, 91] on div "You can close this modal content with the ESC key" at bounding box center [399, 168] width 798 height 337
click at [756, 168] on button "You can close this modal content with the ESC key" at bounding box center [758, 169] width 31 height 31
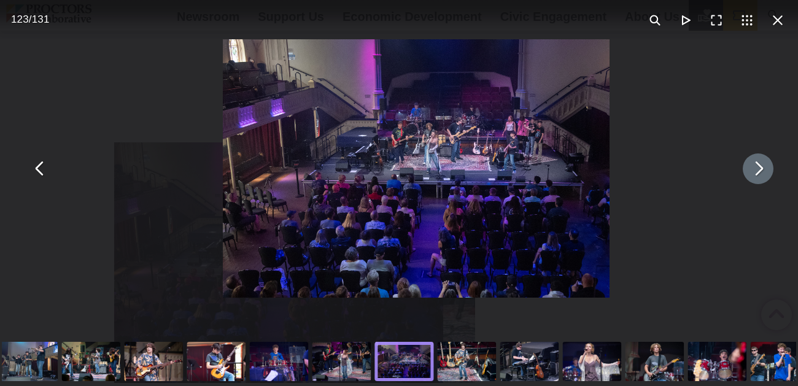
click at [756, 168] on button "You can close this modal content with the ESC key" at bounding box center [758, 169] width 31 height 31
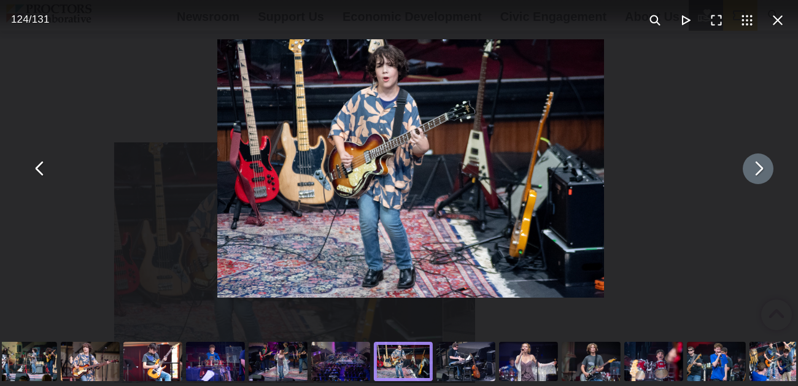
click at [756, 168] on button "You can close this modal content with the ESC key" at bounding box center [758, 169] width 31 height 31
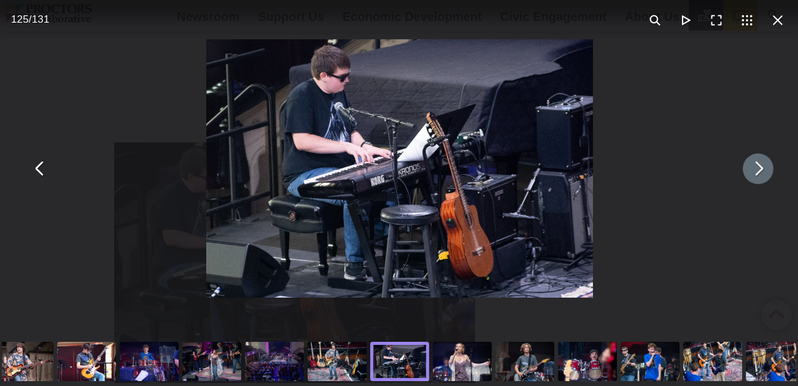
click at [756, 168] on button "You can close this modal content with the ESC key" at bounding box center [758, 169] width 31 height 31
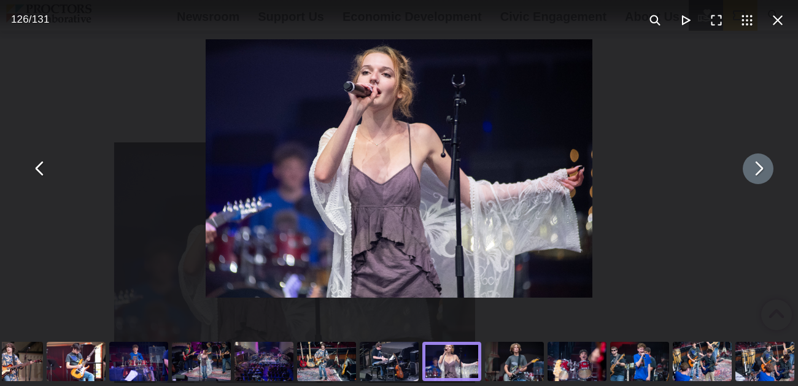
click at [757, 165] on button "You can close this modal content with the ESC key" at bounding box center [758, 169] width 31 height 31
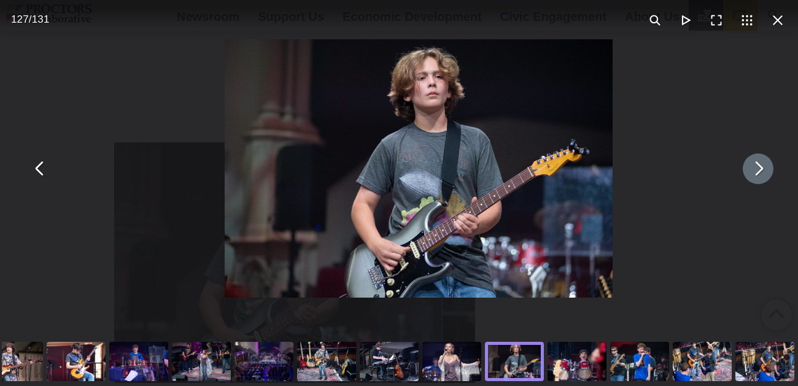
click at [757, 165] on button "You can close this modal content with the ESC key" at bounding box center [758, 169] width 31 height 31
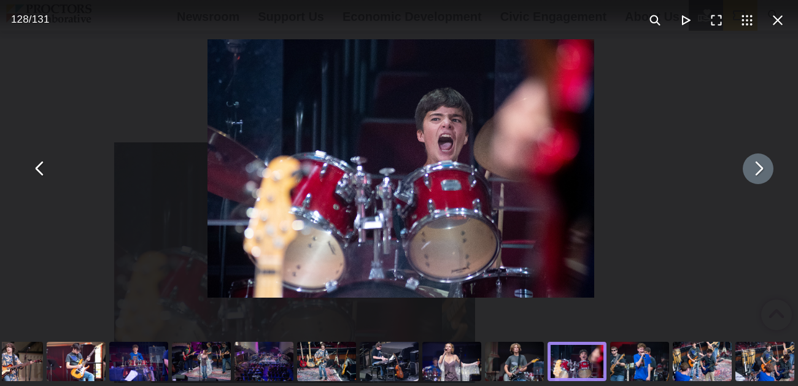
click at [757, 165] on button "You can close this modal content with the ESC key" at bounding box center [758, 169] width 31 height 31
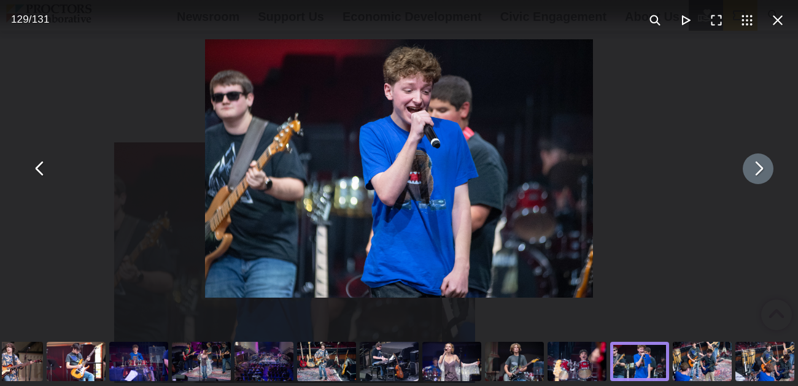
click at [757, 165] on button "You can close this modal content with the ESC key" at bounding box center [758, 169] width 31 height 31
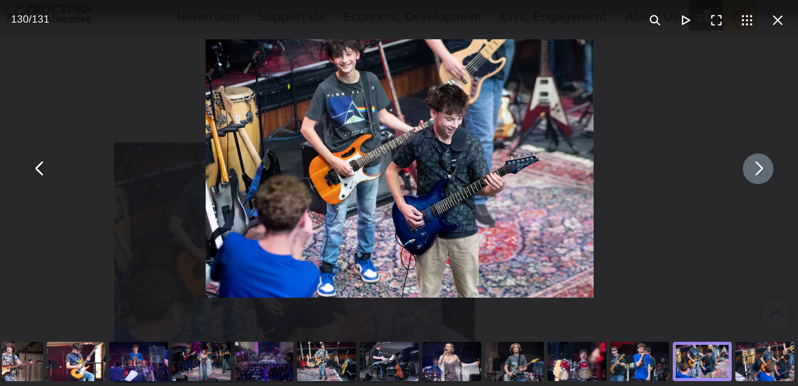
click at [757, 165] on button "You can close this modal content with the ESC key" at bounding box center [758, 169] width 31 height 31
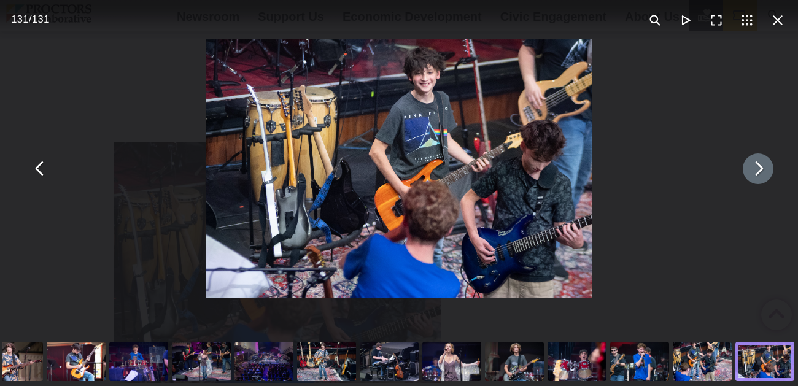
click at [757, 165] on button "You can close this modal content with the ESC key" at bounding box center [758, 169] width 31 height 31
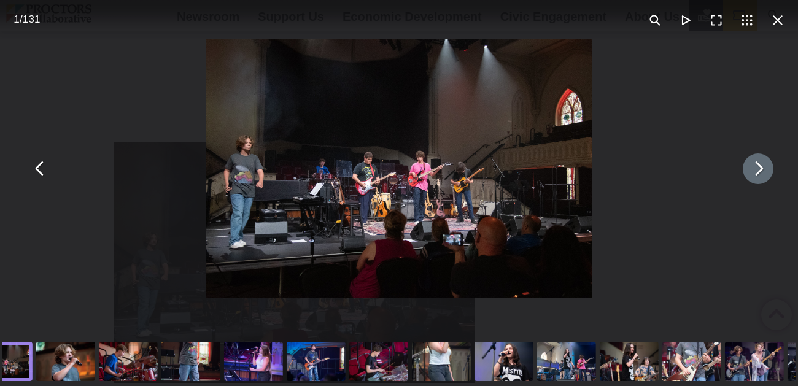
click at [757, 165] on button "You can close this modal content with the ESC key" at bounding box center [758, 169] width 31 height 31
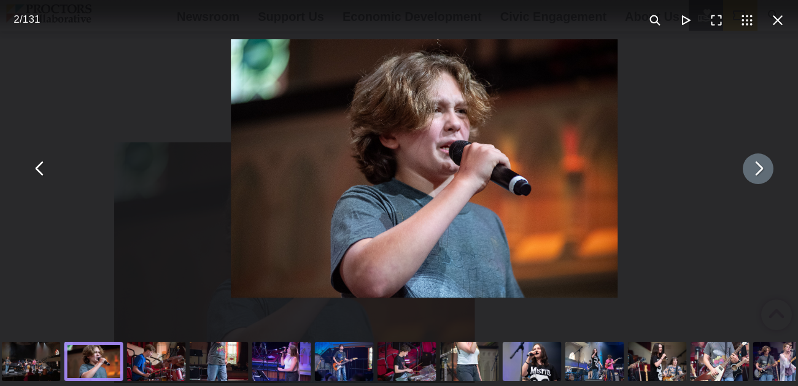
click at [757, 165] on button "You can close this modal content with the ESC key" at bounding box center [758, 169] width 31 height 31
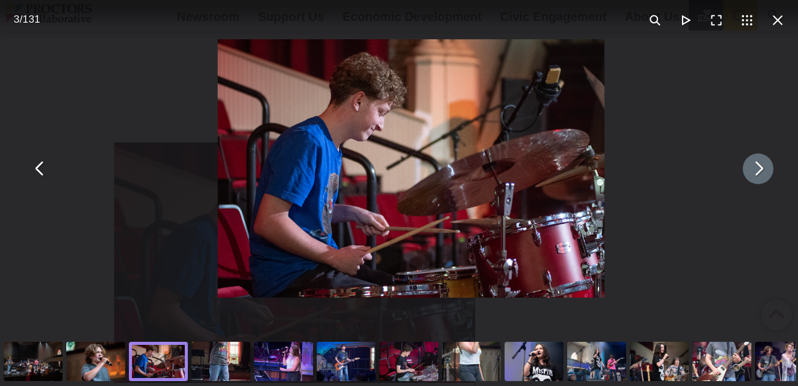
click at [757, 165] on button "You can close this modal content with the ESC key" at bounding box center [758, 169] width 31 height 31
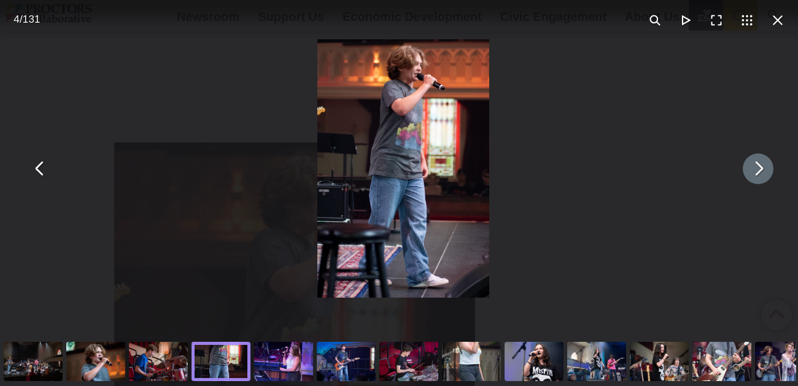
click at [757, 165] on button "You can close this modal content with the ESC key" at bounding box center [758, 169] width 31 height 31
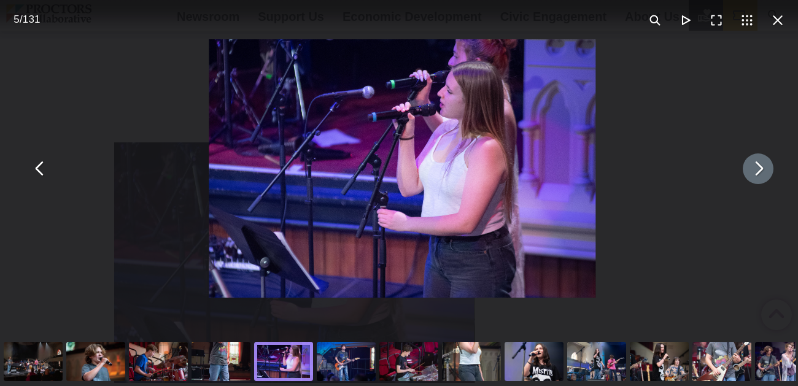
click at [757, 165] on button "You can close this modal content with the ESC key" at bounding box center [758, 169] width 31 height 31
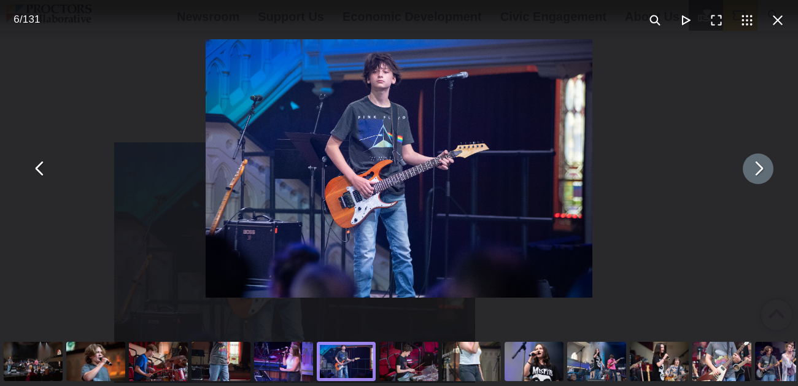
click at [757, 165] on button "You can close this modal content with the ESC key" at bounding box center [758, 169] width 31 height 31
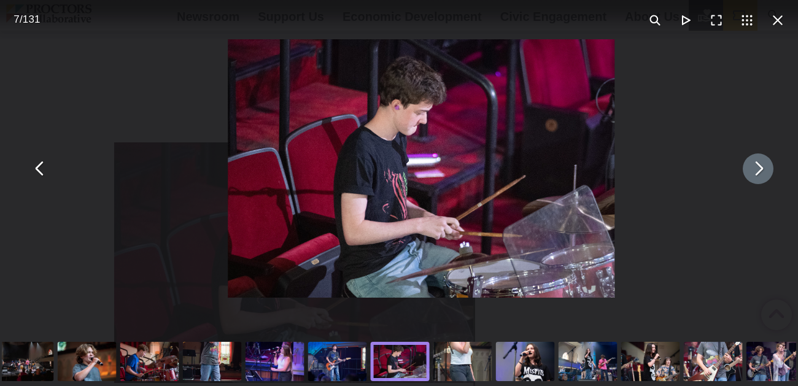
click at [757, 165] on button "You can close this modal content with the ESC key" at bounding box center [758, 169] width 31 height 31
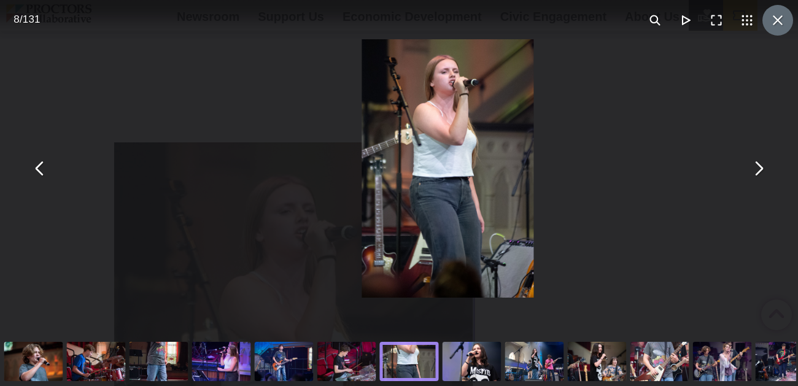
click at [779, 20] on button "You can close this modal content with the ESC key" at bounding box center [778, 20] width 31 height 31
